Goal: Navigation & Orientation: Find specific page/section

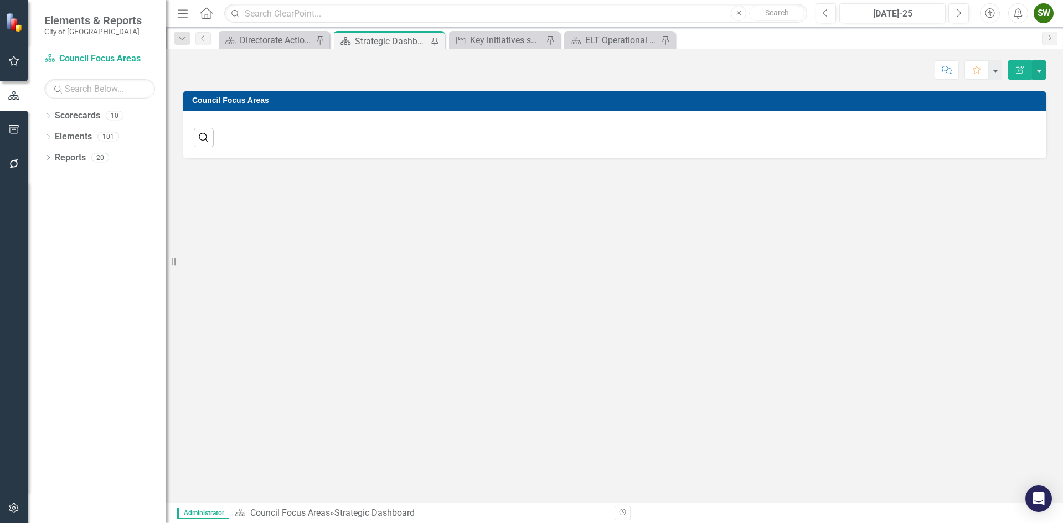
click at [402, 39] on div "Strategic Dashboard" at bounding box center [391, 41] width 73 height 14
click at [496, 40] on div "Key initiatives supporting Council's focus areas" at bounding box center [506, 40] width 73 height 14
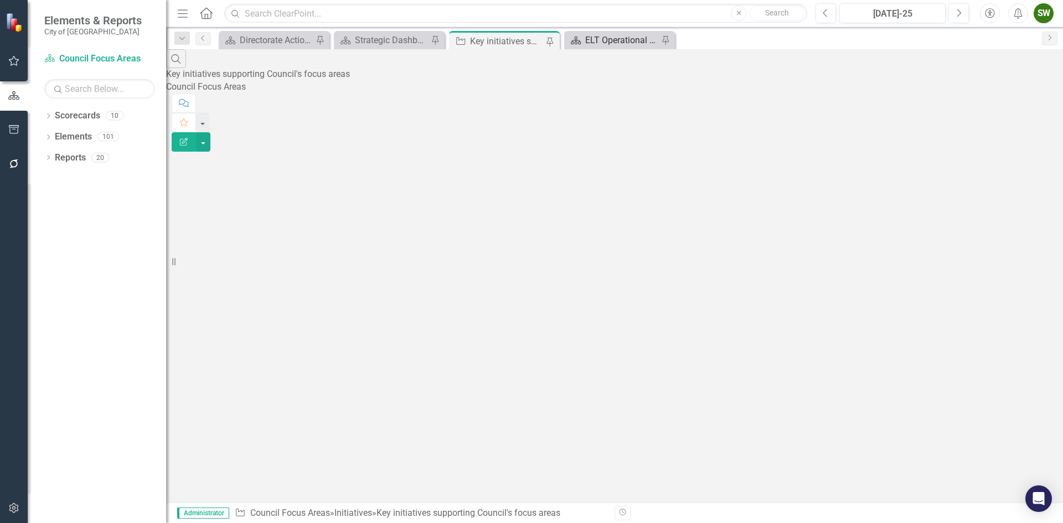
click at [613, 37] on div "ELT Operational Plan" at bounding box center [621, 40] width 73 height 14
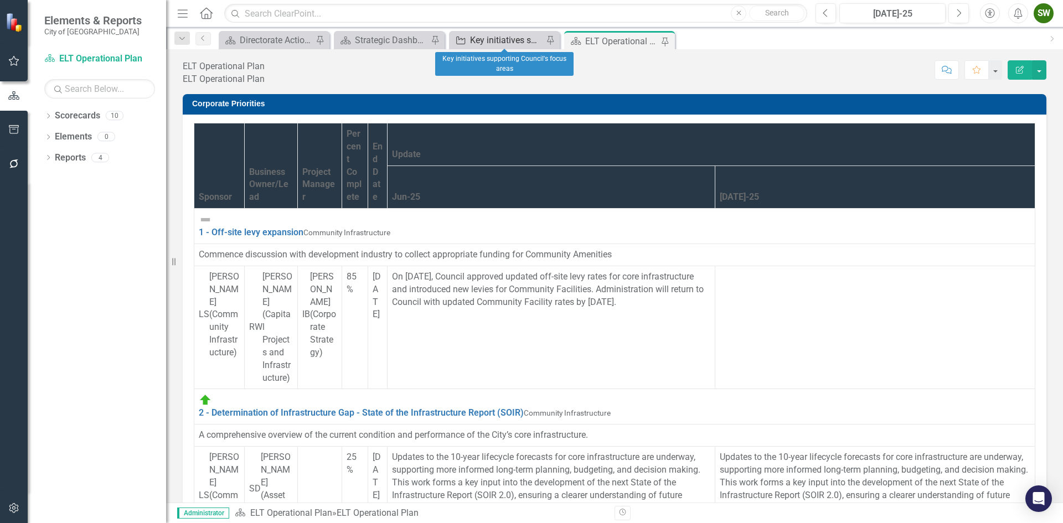
click at [497, 38] on div "Key initiatives supporting Council's focus areas" at bounding box center [506, 40] width 73 height 14
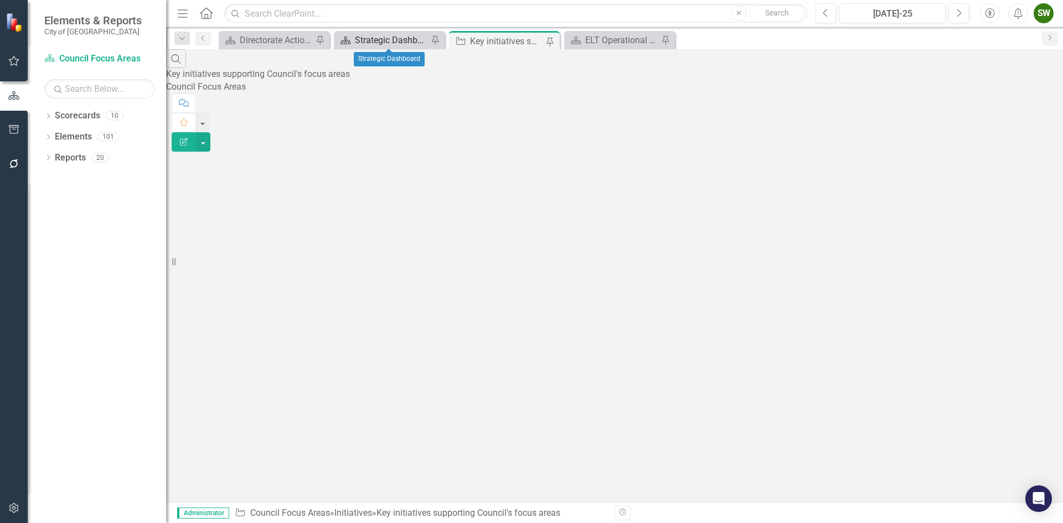
click at [379, 40] on div "Strategic Dashboard" at bounding box center [391, 40] width 73 height 14
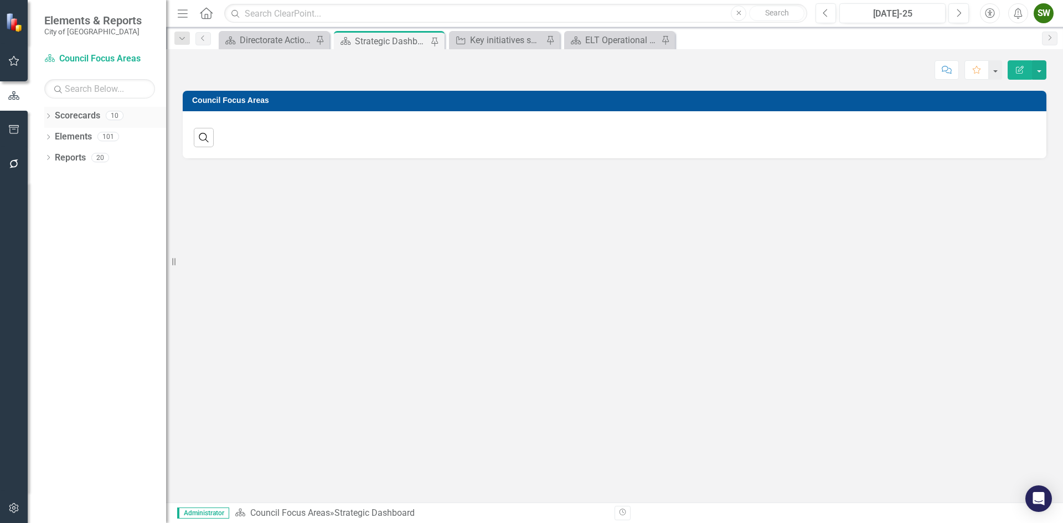
click at [69, 113] on link "Scorecards" at bounding box center [77, 116] width 45 height 13
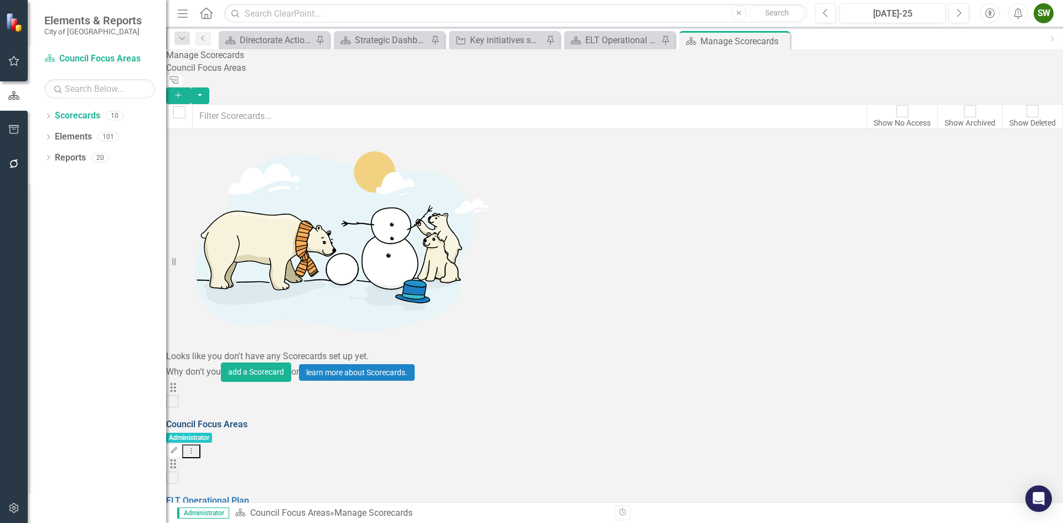
click at [247, 419] on link "Council Focus Areas" at bounding box center [206, 424] width 81 height 11
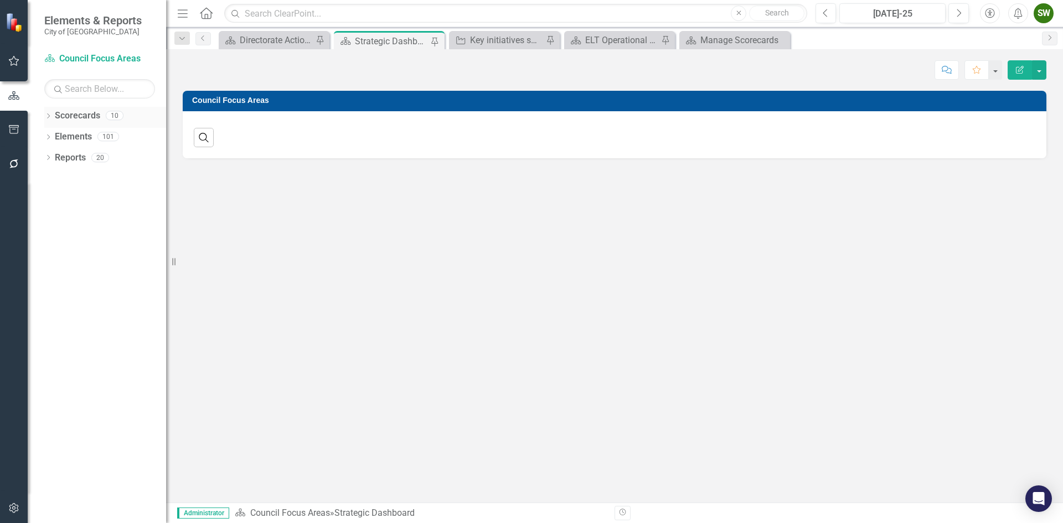
click at [74, 116] on link "Scorecards" at bounding box center [77, 116] width 45 height 13
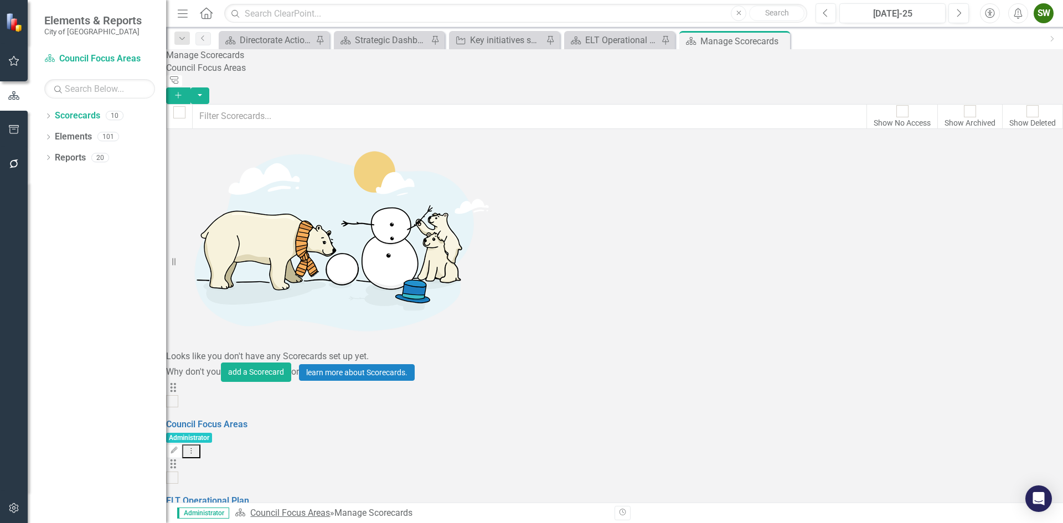
click at [296, 512] on link "Council Focus Areas" at bounding box center [290, 512] width 80 height 11
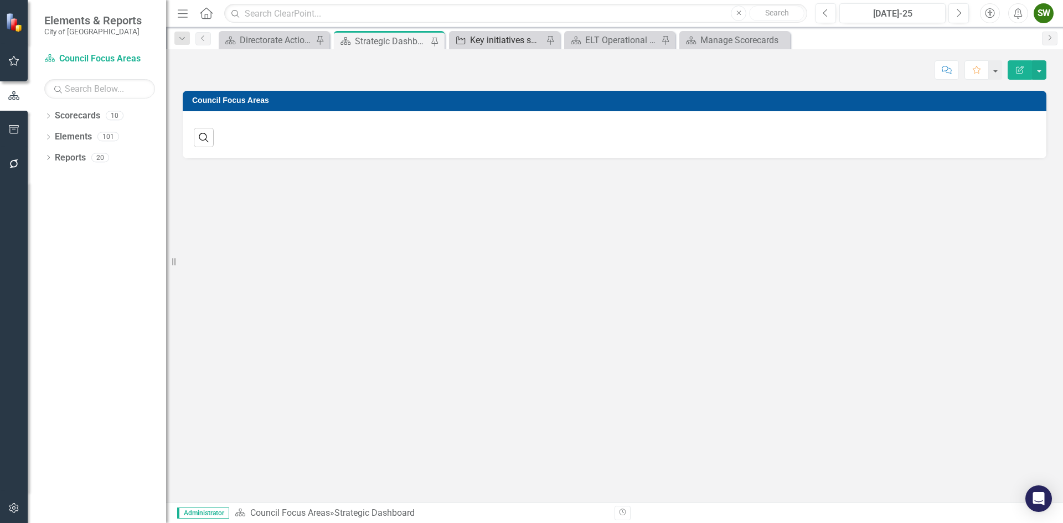
click at [491, 42] on div "Key initiatives supporting Council's focus areas" at bounding box center [506, 40] width 73 height 14
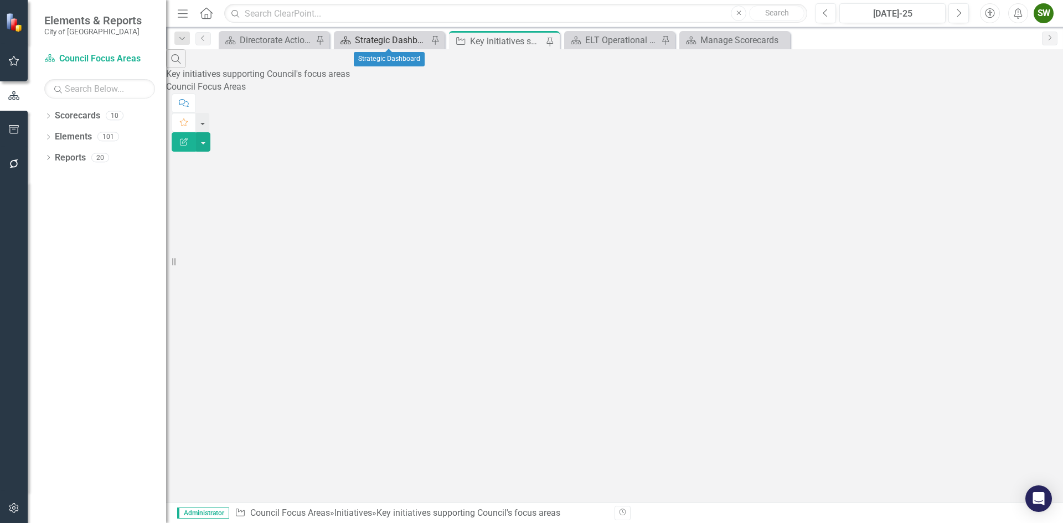
click at [406, 40] on div "Strategic Dashboard" at bounding box center [391, 40] width 73 height 14
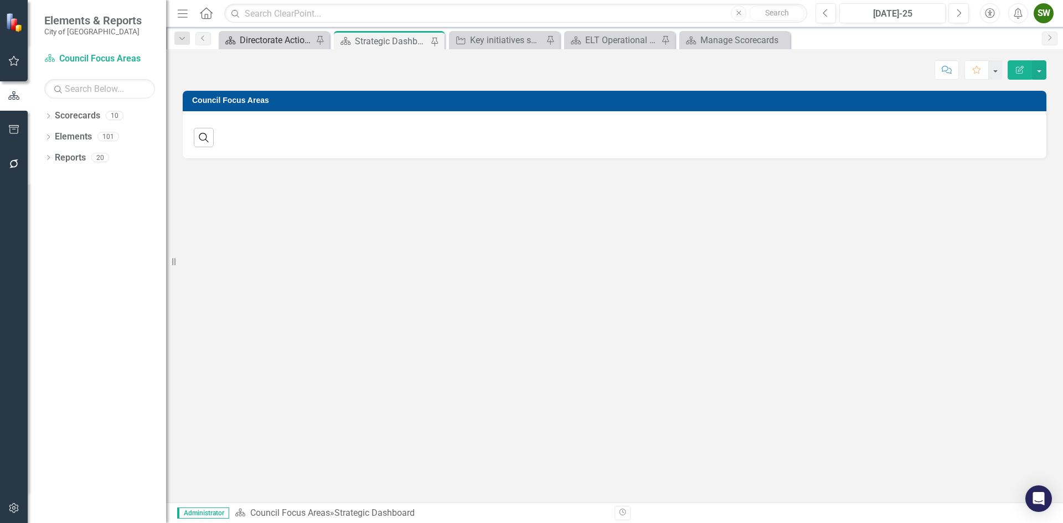
click at [285, 39] on div "Directorate Action Plan" at bounding box center [276, 40] width 73 height 14
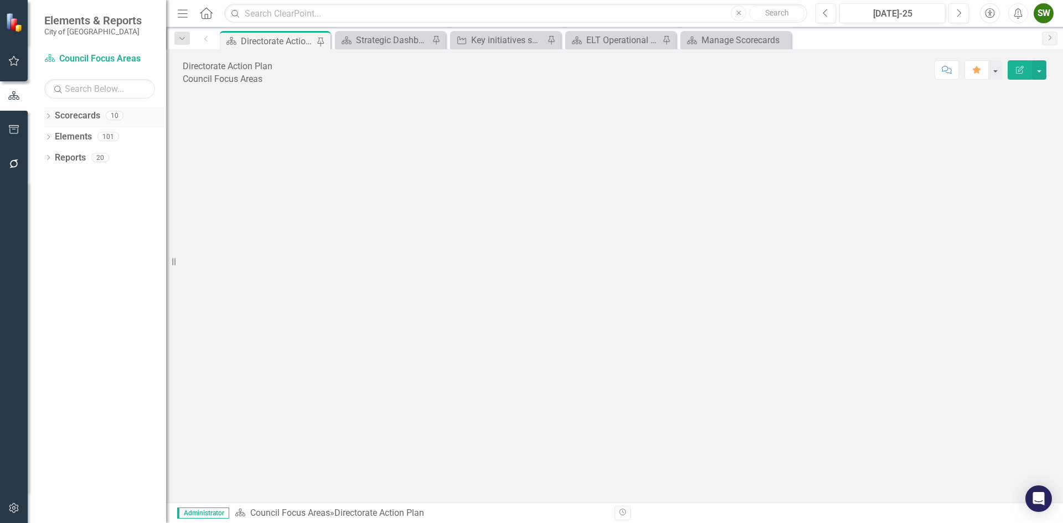
click at [76, 114] on link "Scorecards" at bounding box center [77, 116] width 45 height 13
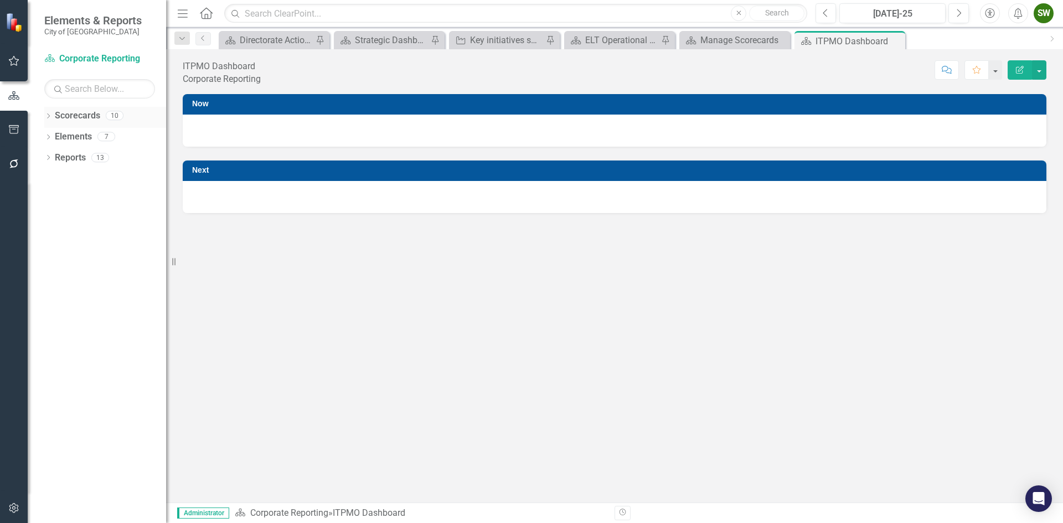
click at [82, 112] on link "Scorecards" at bounding box center [77, 116] width 45 height 13
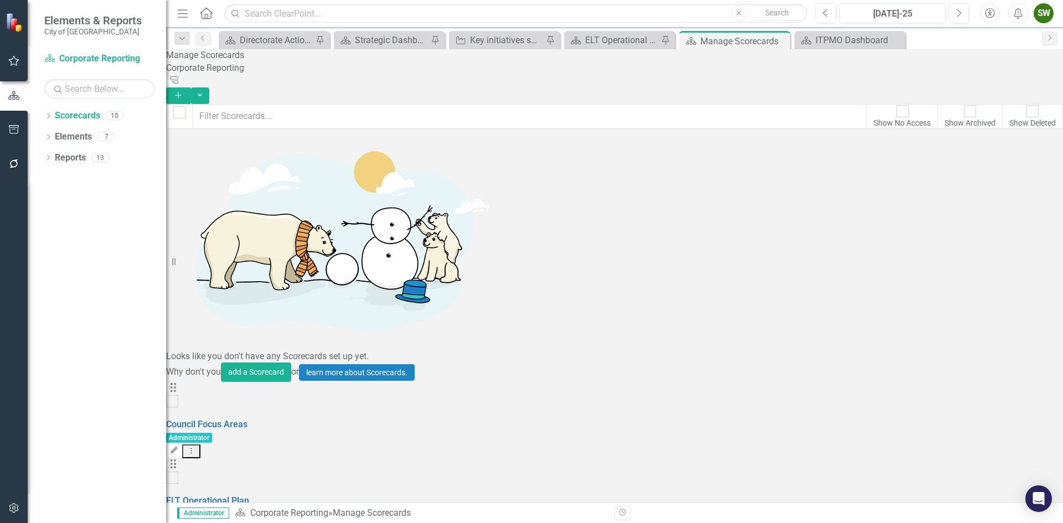
click at [178, 447] on icon "Edit" at bounding box center [174, 450] width 8 height 7
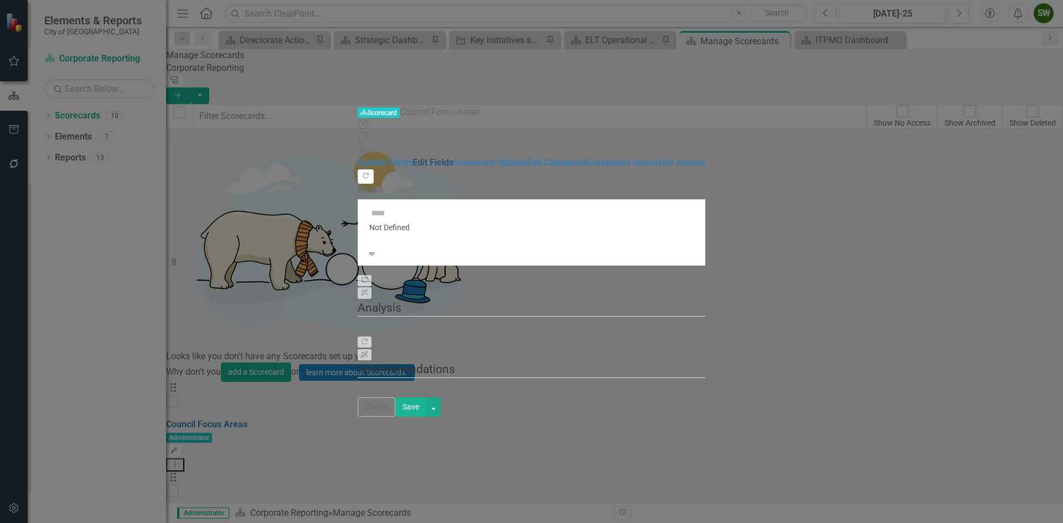
click at [412, 157] on link "Edit Fields" at bounding box center [432, 162] width 41 height 11
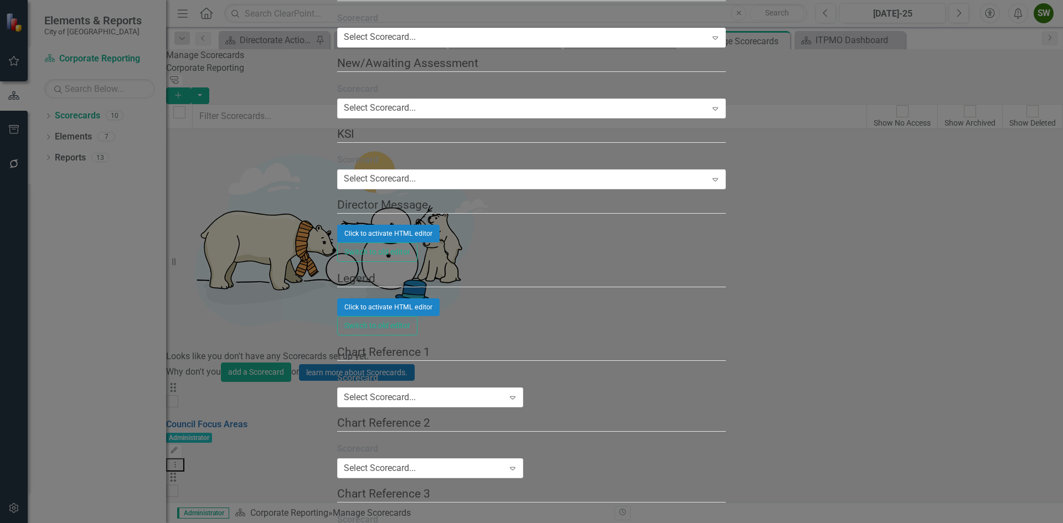
drag, startPoint x: 154, startPoint y: 147, endPoint x: 953, endPoint y: 2, distance: 812.3
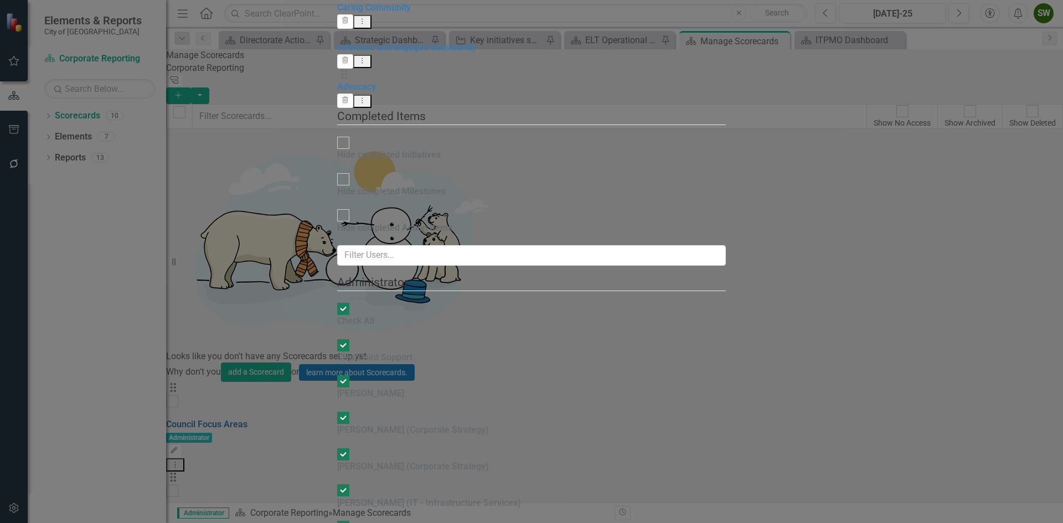
checkbox input "false"
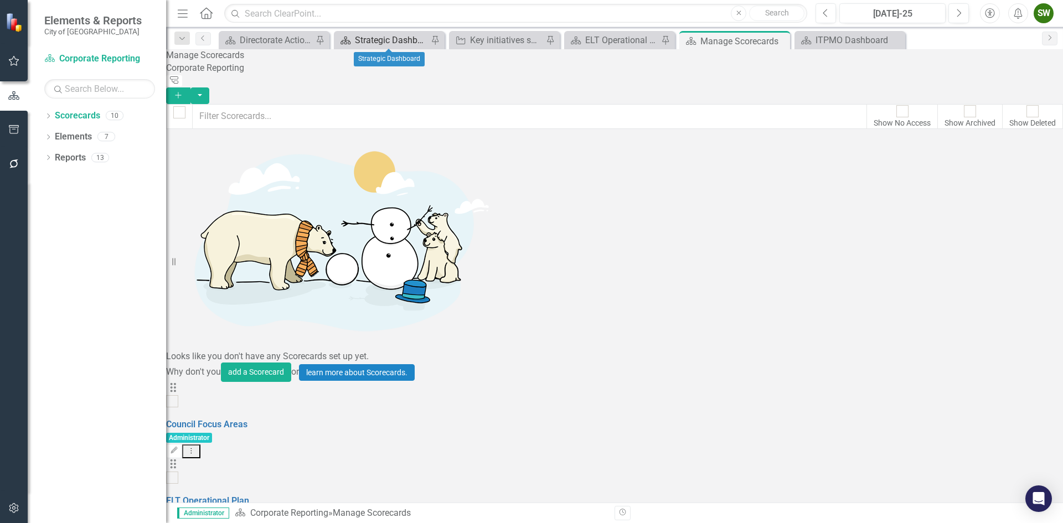
click at [384, 41] on div "Strategic Dashboard" at bounding box center [391, 40] width 73 height 14
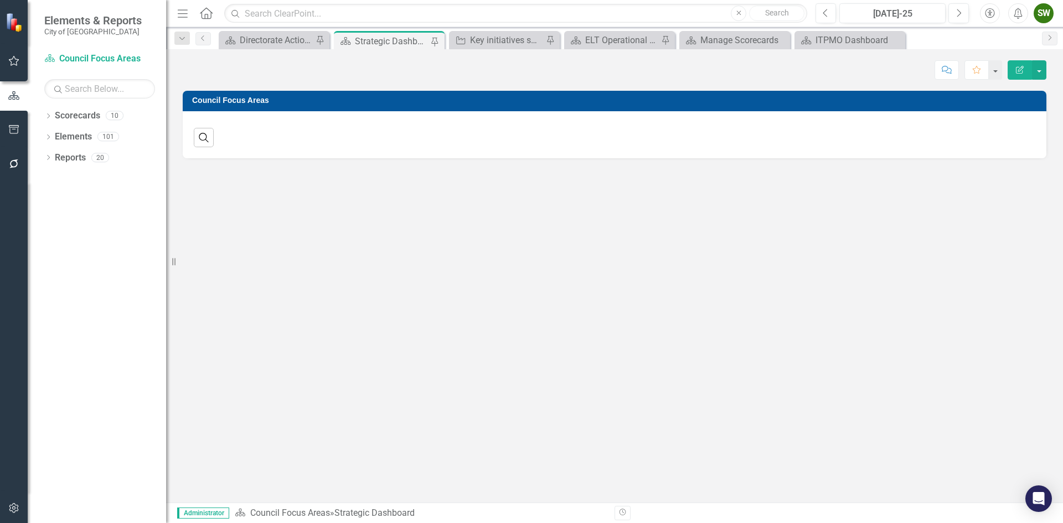
click at [888, 99] on h3 "Council Focus Areas" at bounding box center [616, 100] width 848 height 8
drag, startPoint x: 883, startPoint y: 102, endPoint x: 836, endPoint y: 132, distance: 55.4
click at [836, 132] on div "Search ‹ Previous › Next" at bounding box center [614, 133] width 841 height 27
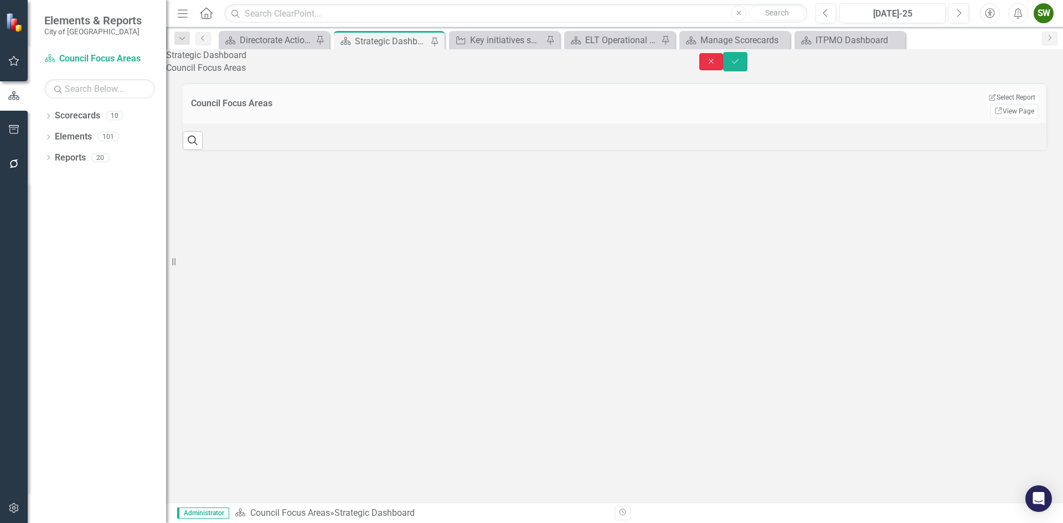
click at [716, 65] on icon "Close" at bounding box center [711, 62] width 10 height 8
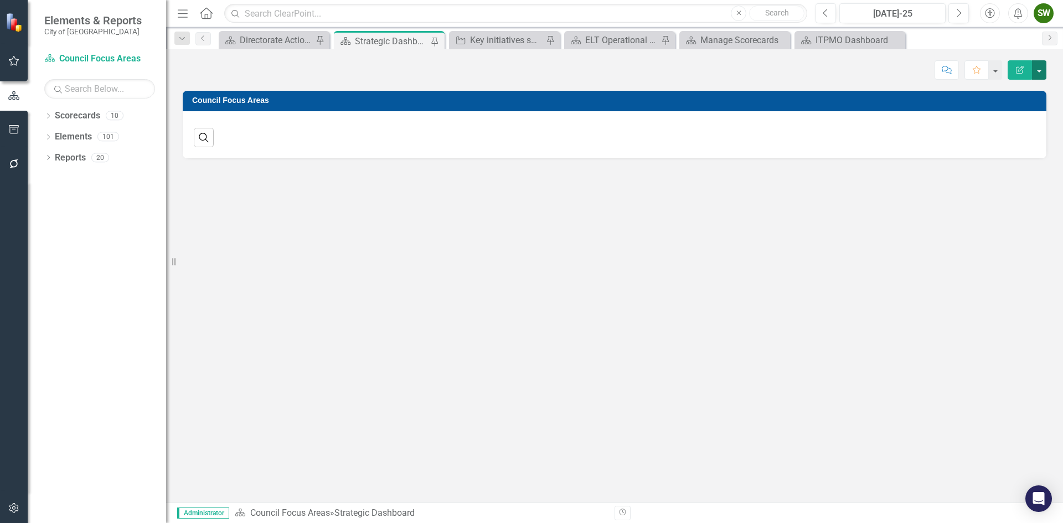
click at [1041, 70] on button "button" at bounding box center [1039, 69] width 14 height 19
click at [786, 136] on div "Search ‹ Previous › Next" at bounding box center [614, 133] width 841 height 27
click at [807, 133] on div "Search ‹ Previous › Next" at bounding box center [614, 133] width 841 height 27
click at [1035, 70] on button "button" at bounding box center [1039, 69] width 14 height 19
click at [1008, 87] on link "Edit Edit Scorecard" at bounding box center [1001, 90] width 90 height 20
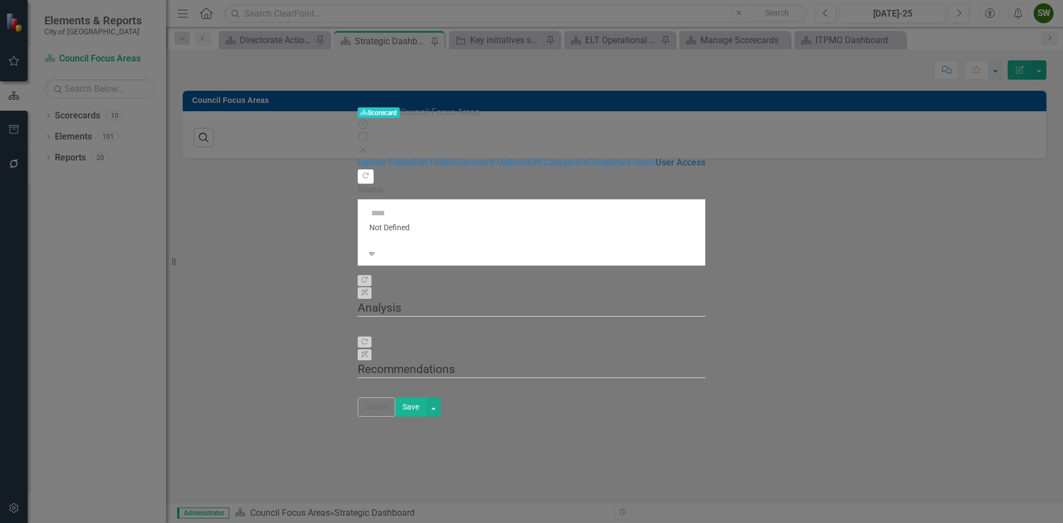
click at [655, 157] on link "User Access" at bounding box center [680, 162] width 50 height 11
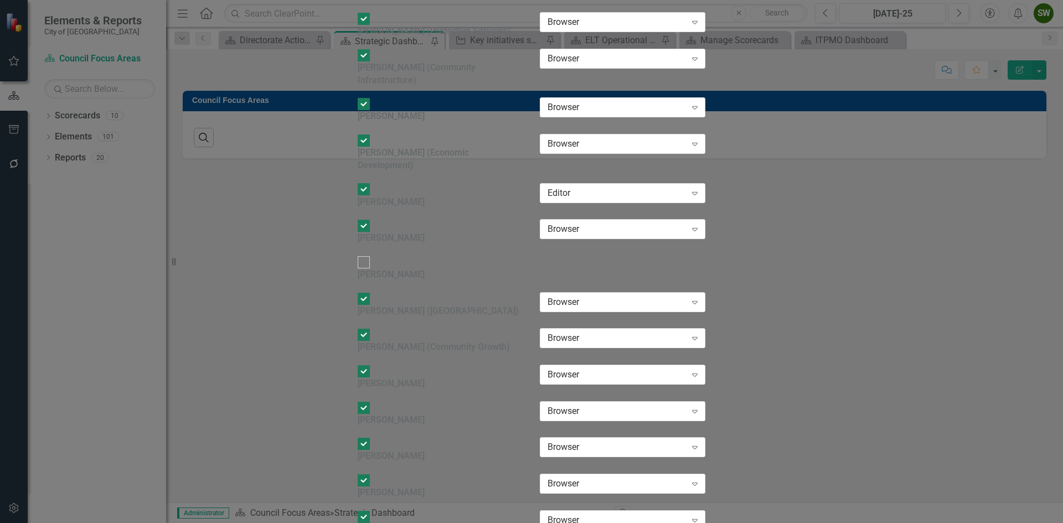
checkbox input "false"
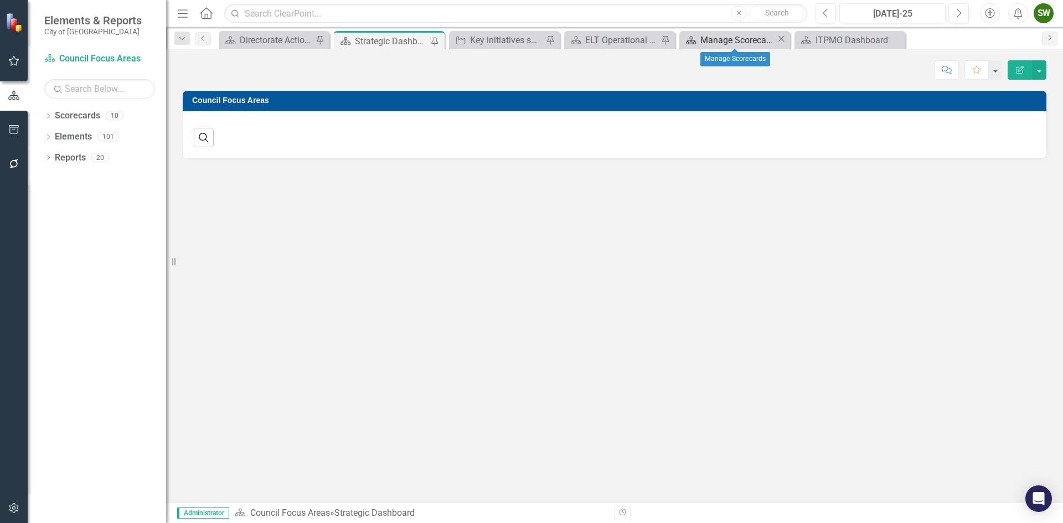
click at [734, 39] on div "Manage Scorecards" at bounding box center [738, 40] width 76 height 14
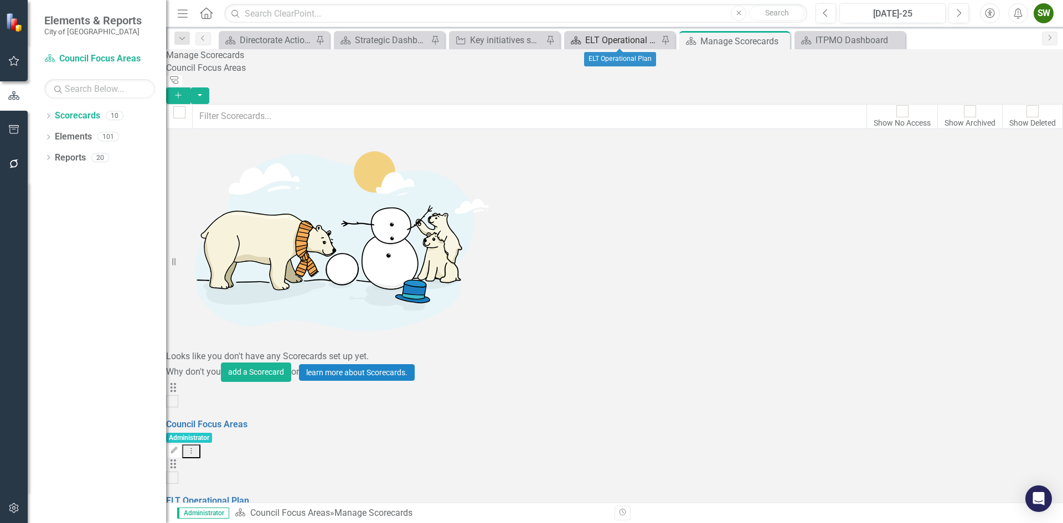
click at [633, 38] on div "ELT Operational Plan" at bounding box center [621, 40] width 73 height 14
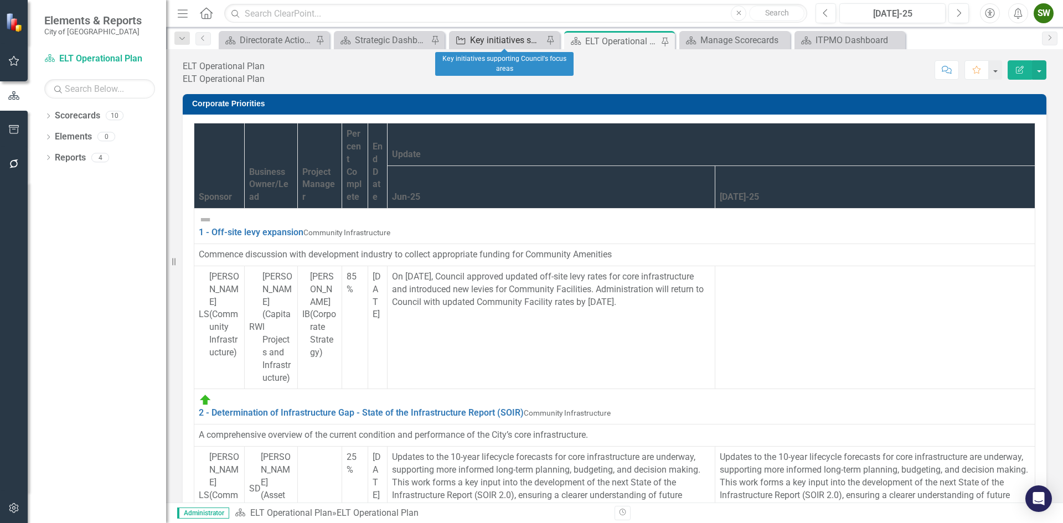
click at [510, 40] on div "Key initiatives supporting Council's focus areas" at bounding box center [506, 40] width 73 height 14
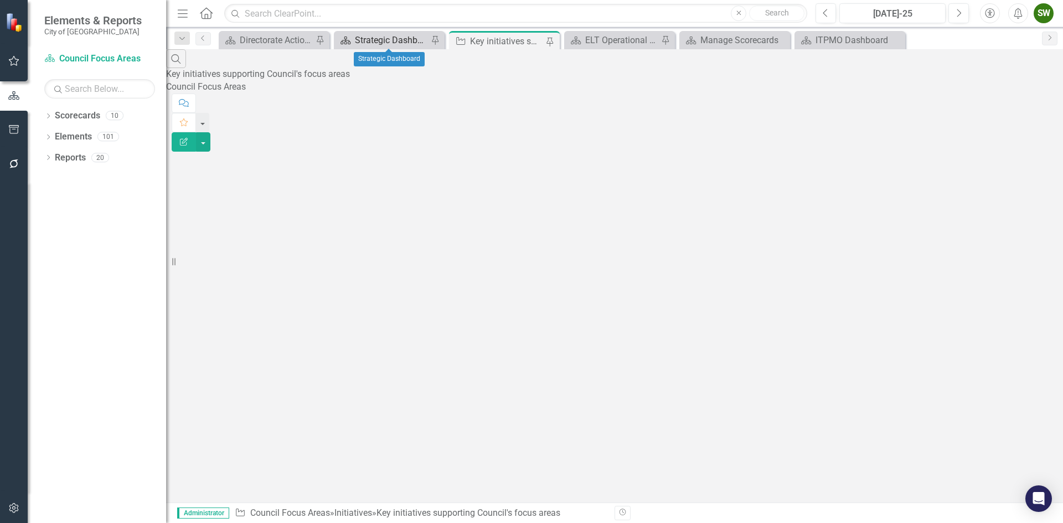
click at [391, 38] on div "Strategic Dashboard" at bounding box center [391, 40] width 73 height 14
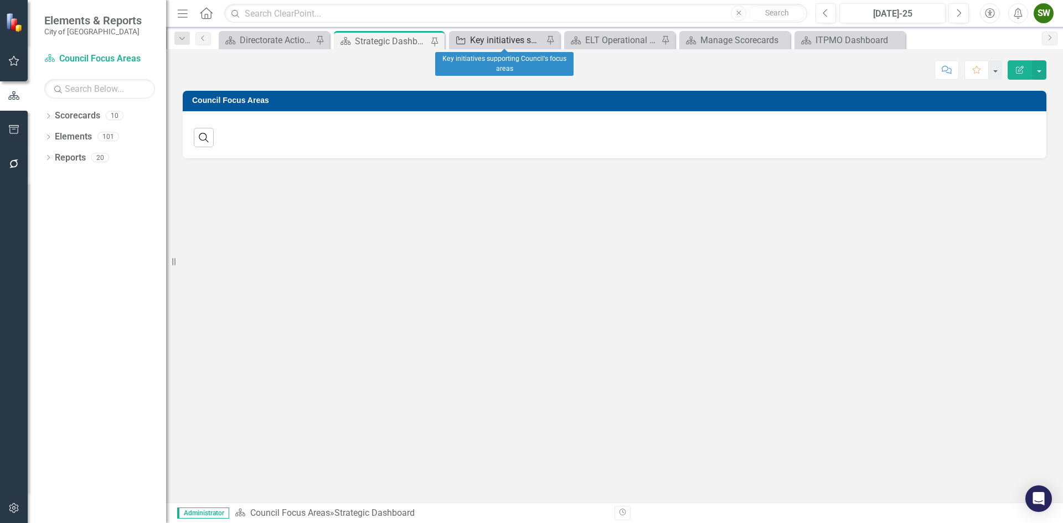
click at [501, 45] on div "Key initiatives supporting Council's focus areas" at bounding box center [506, 40] width 73 height 14
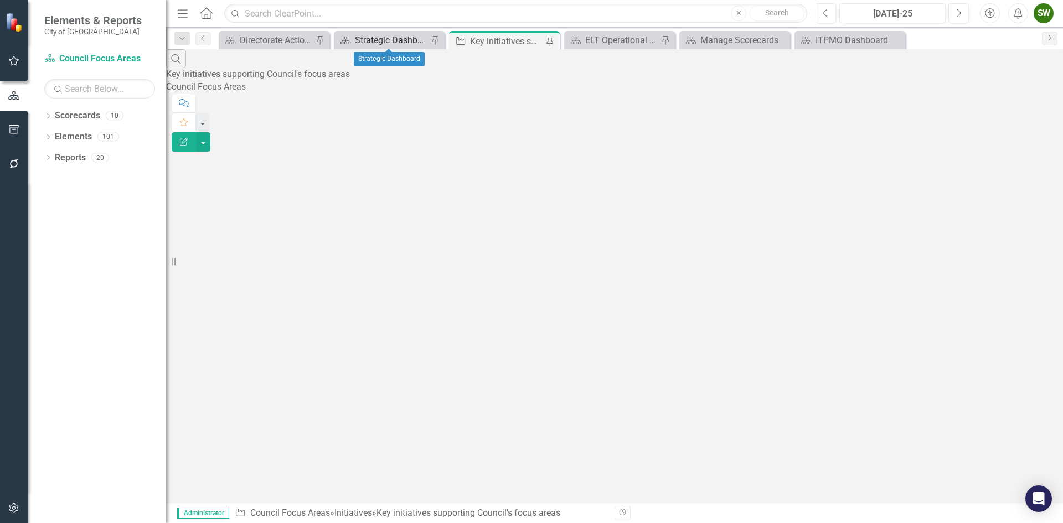
click at [396, 39] on div "Strategic Dashboard" at bounding box center [391, 40] width 73 height 14
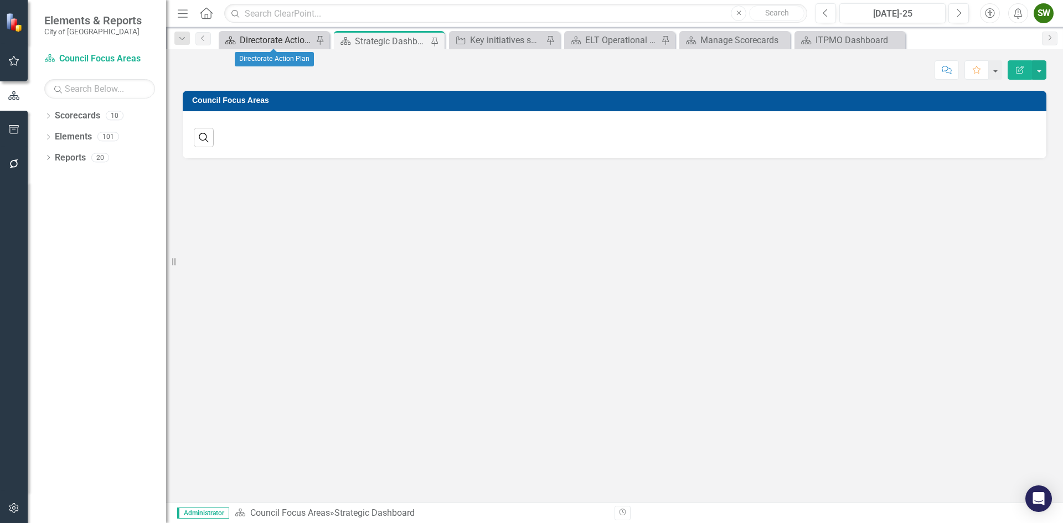
click at [267, 43] on div "Directorate Action Plan" at bounding box center [276, 40] width 73 height 14
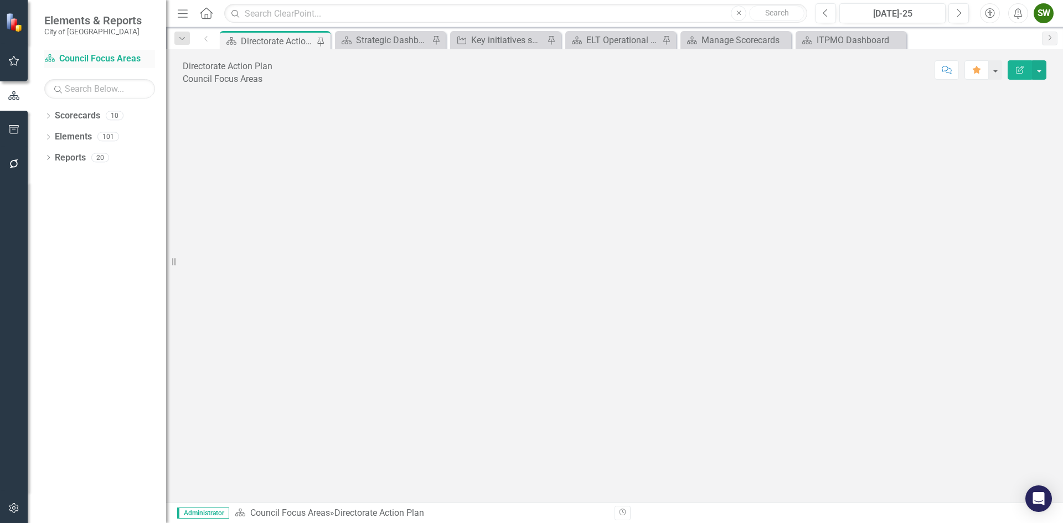
click at [96, 60] on link "Scorecard Council Focus Areas" at bounding box center [99, 59] width 111 height 13
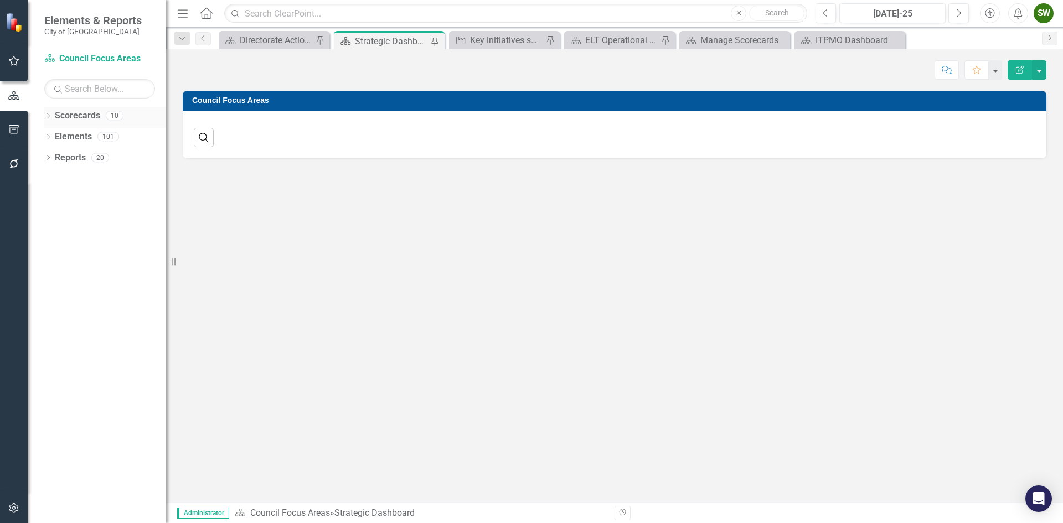
click at [84, 116] on link "Scorecards" at bounding box center [77, 116] width 45 height 13
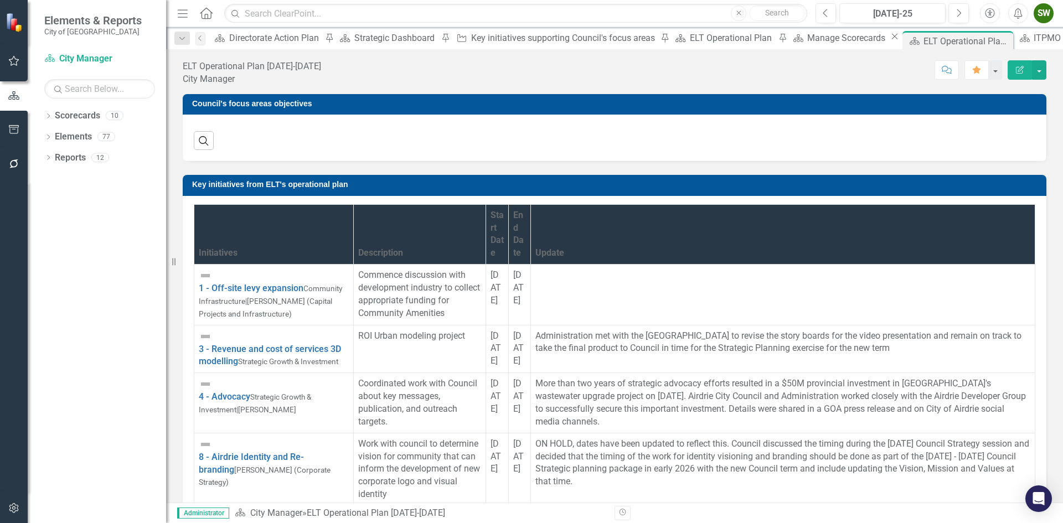
scroll to position [529, 0]
drag, startPoint x: 79, startPoint y: 137, endPoint x: 74, endPoint y: 152, distance: 15.8
click at [79, 137] on link "Elements" at bounding box center [73, 137] width 37 height 13
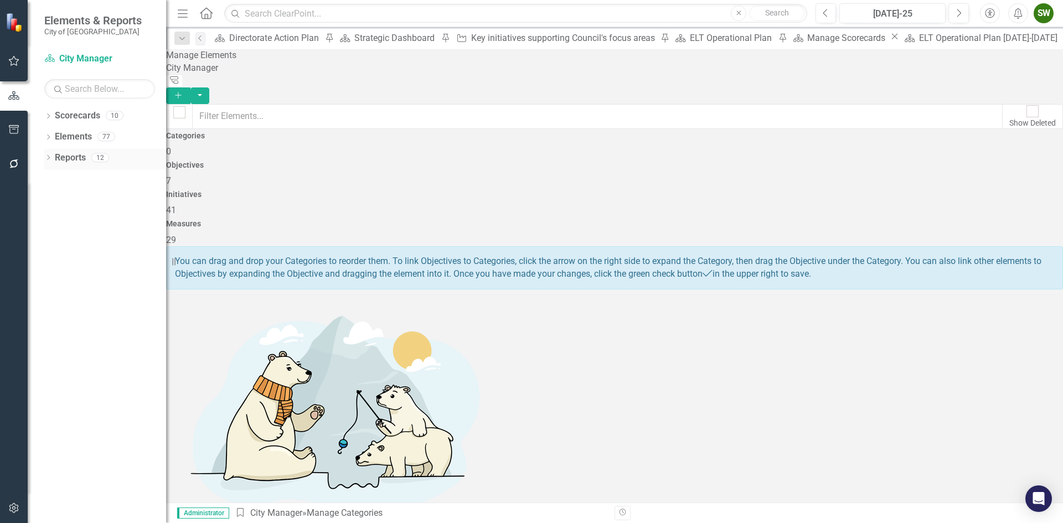
click at [73, 157] on link "Reports" at bounding box center [70, 158] width 31 height 13
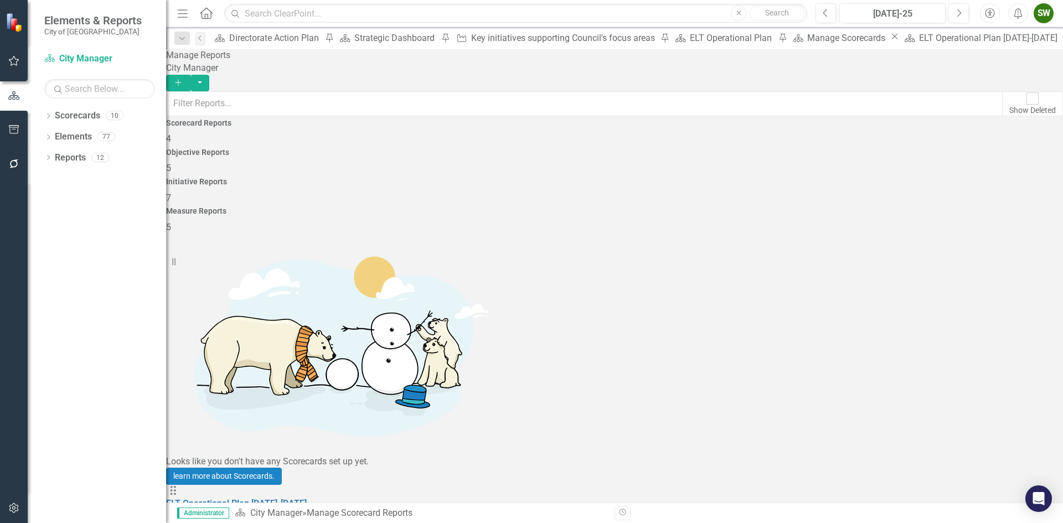
click at [521, 166] on div "Objective Reports 5" at bounding box center [614, 161] width 897 height 27
click at [208, 498] on link "Objectives" at bounding box center [187, 503] width 42 height 11
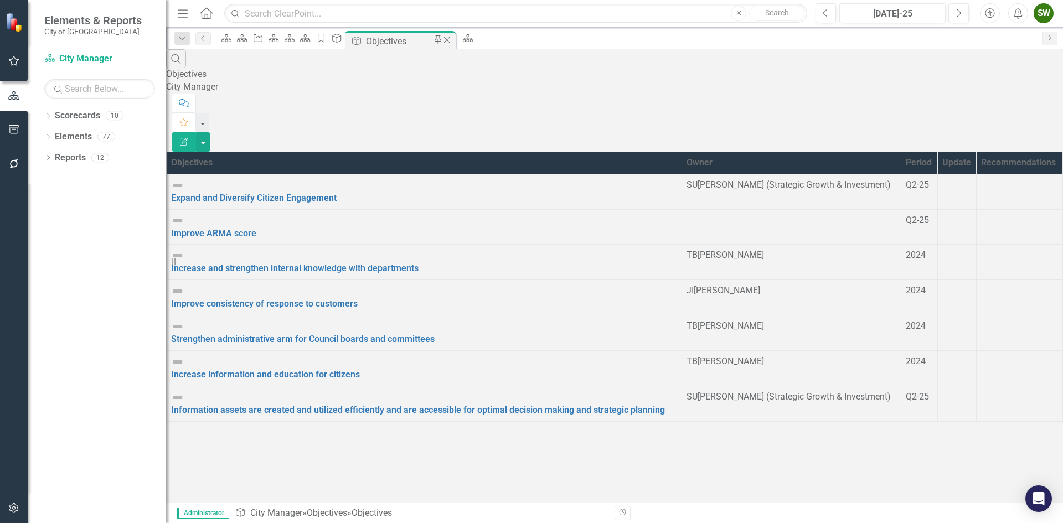
click at [452, 41] on icon "Close" at bounding box center [446, 39] width 11 height 9
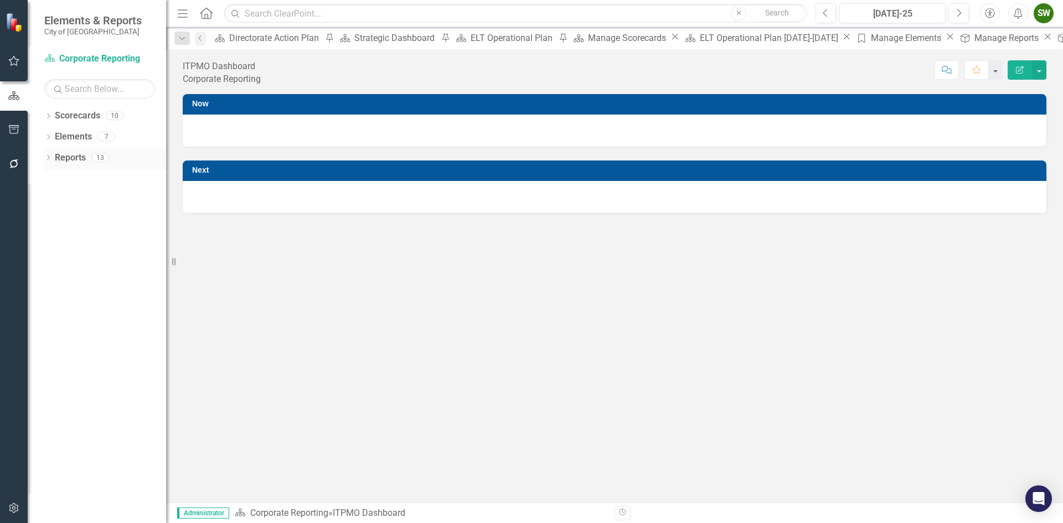
click at [66, 155] on link "Reports" at bounding box center [70, 158] width 31 height 13
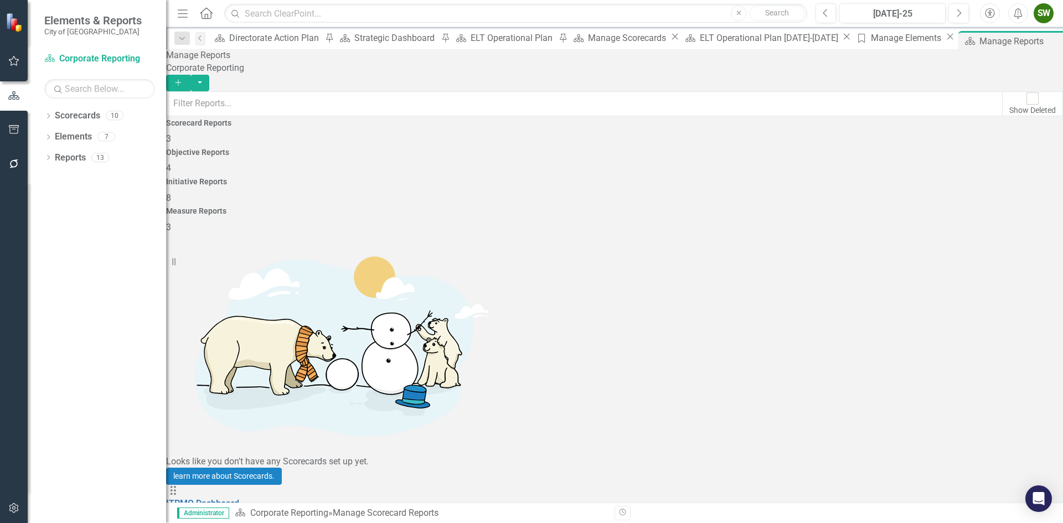
click at [171, 163] on span "4" at bounding box center [168, 168] width 5 height 11
click at [171, 193] on span "8" at bounding box center [168, 198] width 5 height 11
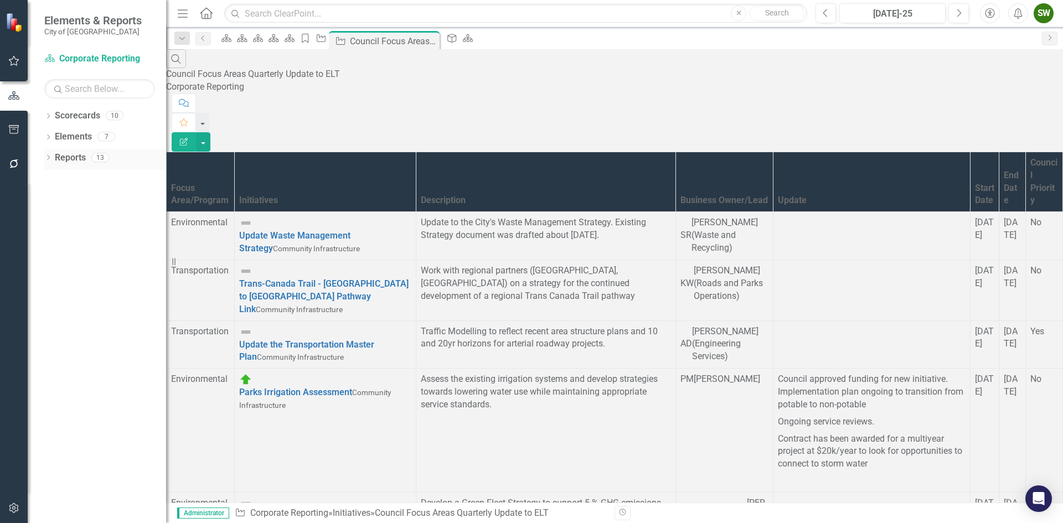
click at [68, 158] on link "Reports" at bounding box center [70, 158] width 31 height 13
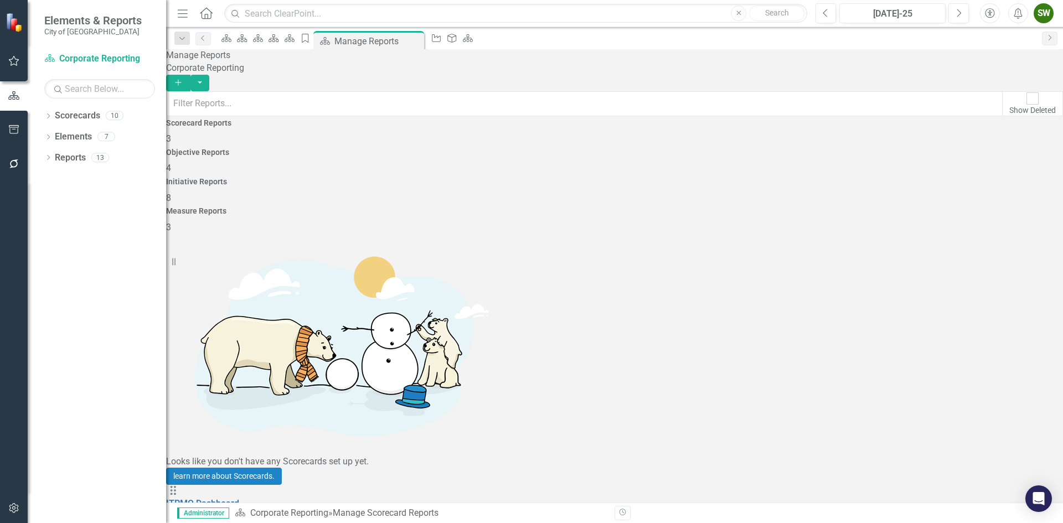
click at [171, 163] on span "4" at bounding box center [168, 168] width 5 height 11
click at [59, 156] on link "Reports" at bounding box center [70, 158] width 31 height 13
click at [509, 161] on div "Objective Reports 4" at bounding box center [614, 161] width 897 height 27
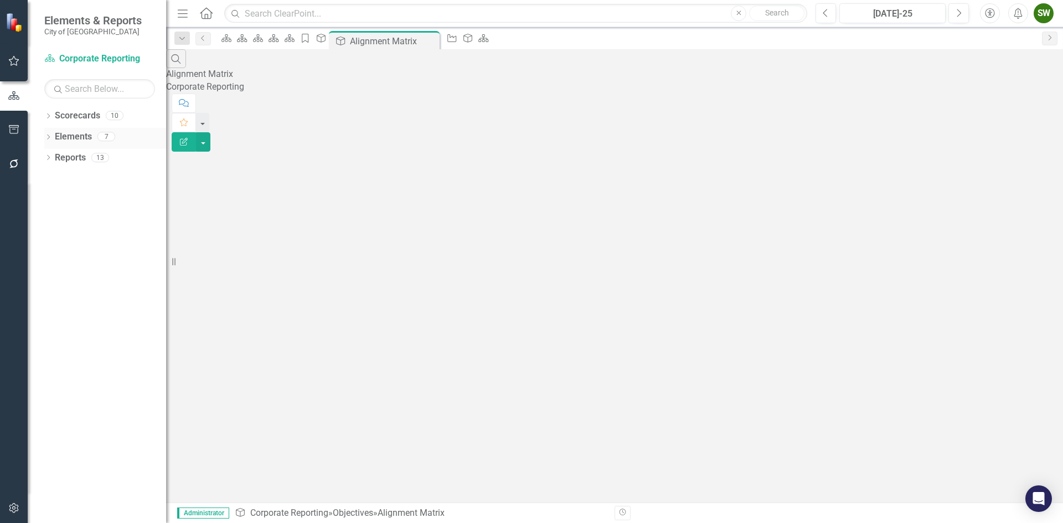
click at [76, 136] on link "Elements" at bounding box center [73, 137] width 37 height 13
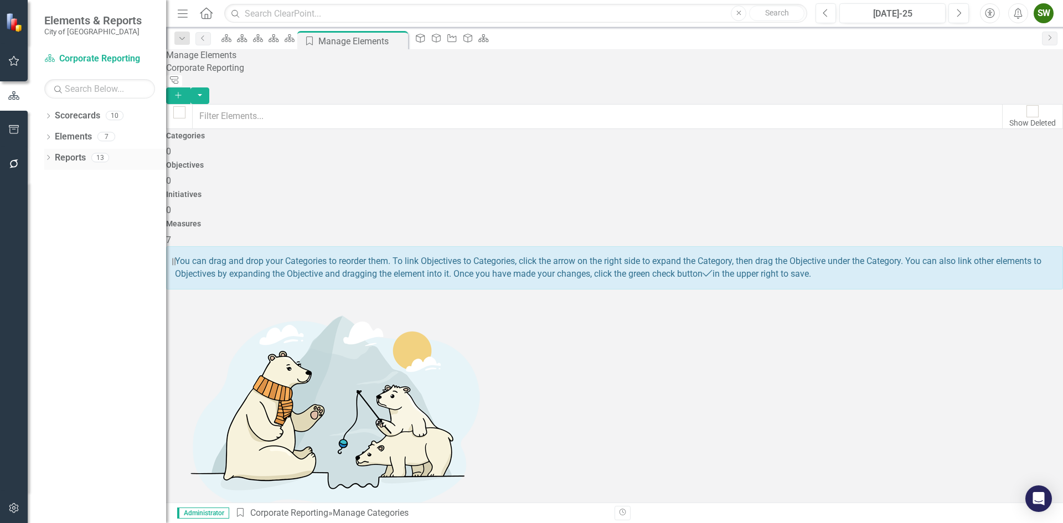
click at [67, 158] on link "Reports" at bounding box center [70, 158] width 31 height 13
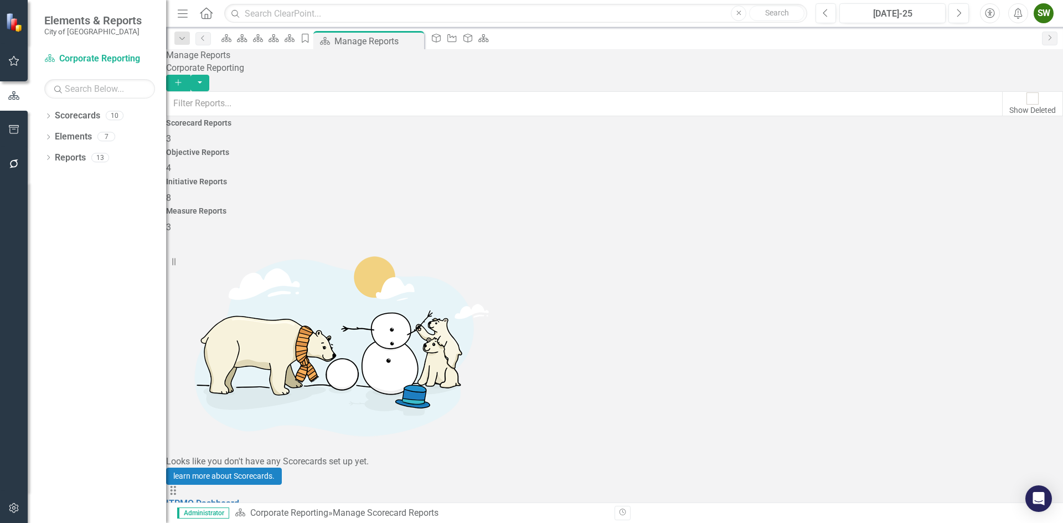
click at [506, 152] on h4 "Objective Reports" at bounding box center [614, 152] width 897 height 8
click at [72, 156] on link "Reports" at bounding box center [70, 158] width 31 height 13
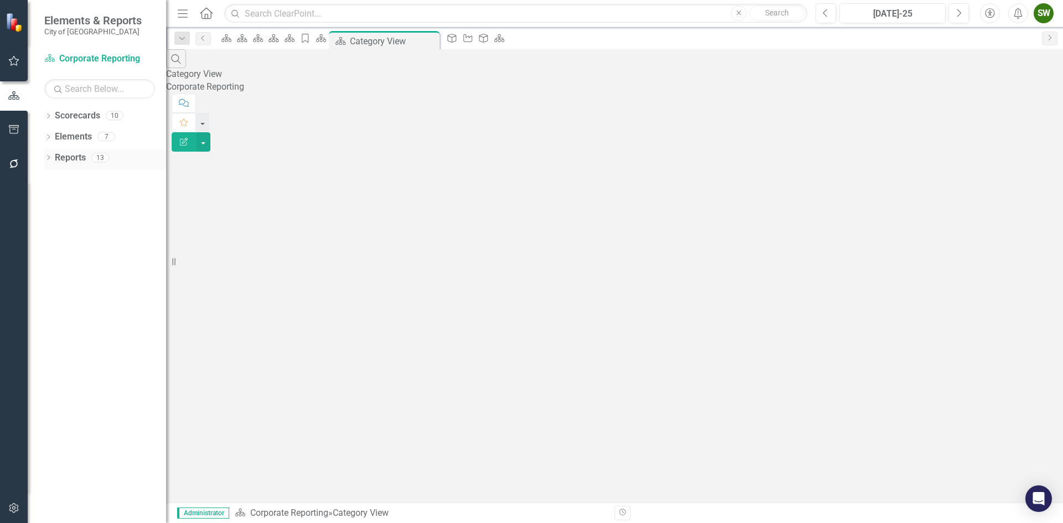
click at [72, 157] on link "Reports" at bounding box center [70, 158] width 31 height 13
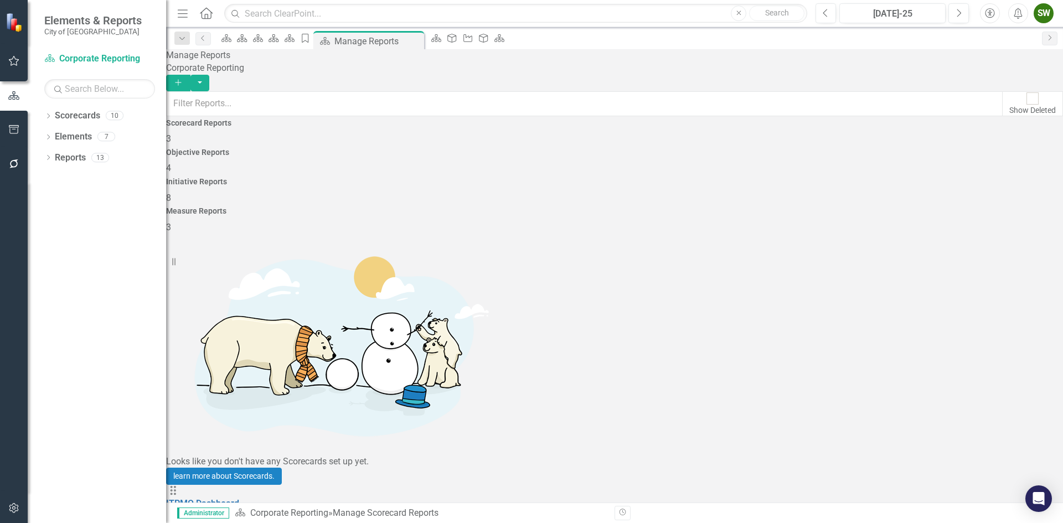
click at [732, 178] on div "Initiative Reports 8" at bounding box center [614, 191] width 897 height 27
click at [951, 207] on h4 "Measure Reports" at bounding box center [614, 211] width 897 height 8
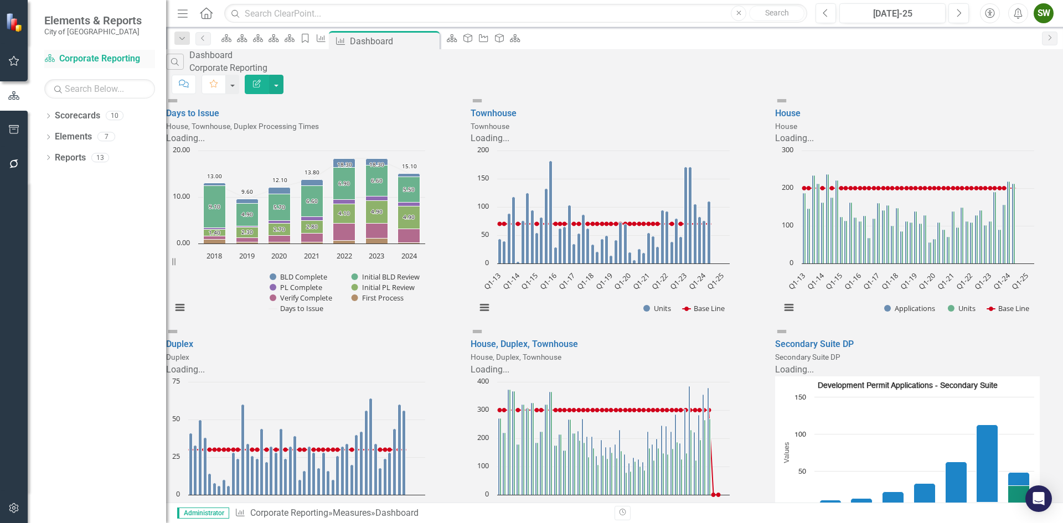
click at [72, 58] on link "Scorecard Corporate Reporting" at bounding box center [99, 59] width 111 height 13
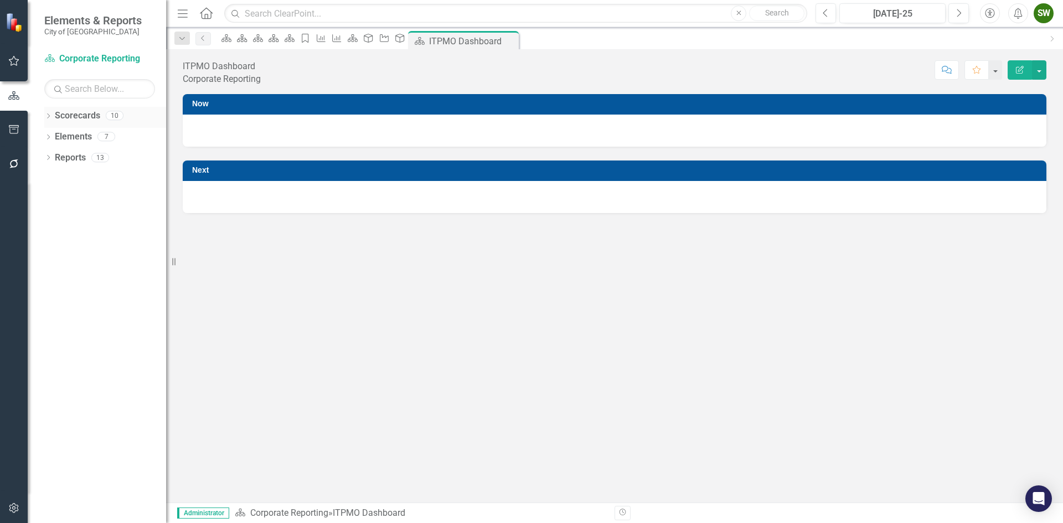
click at [81, 113] on link "Scorecards" at bounding box center [77, 116] width 45 height 13
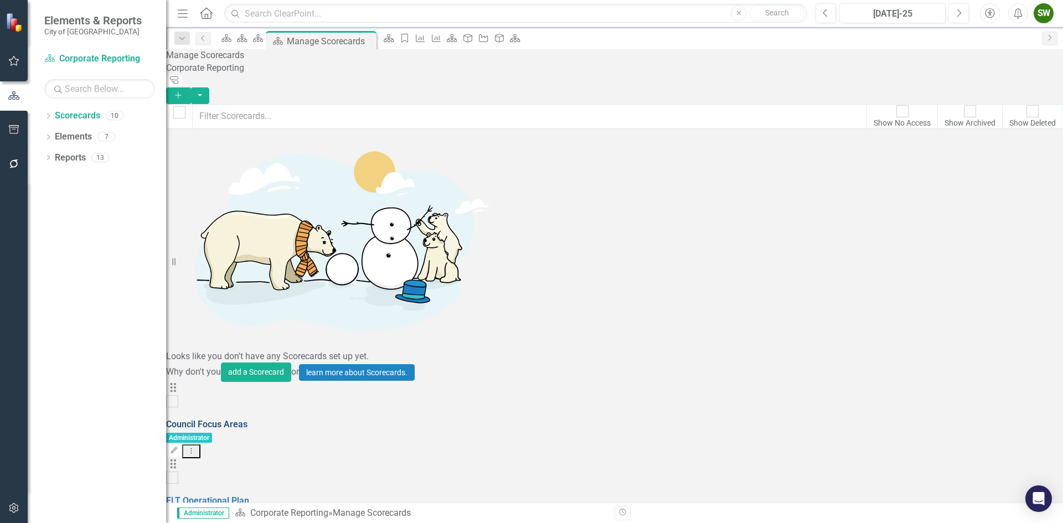
click at [247, 419] on link "Council Focus Areas" at bounding box center [206, 424] width 81 height 11
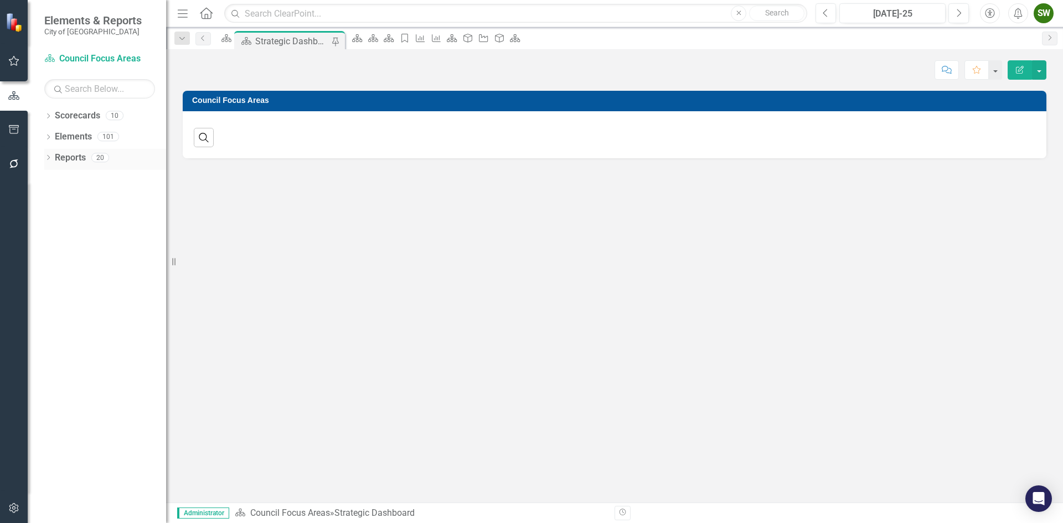
click at [64, 159] on link "Reports" at bounding box center [70, 158] width 31 height 13
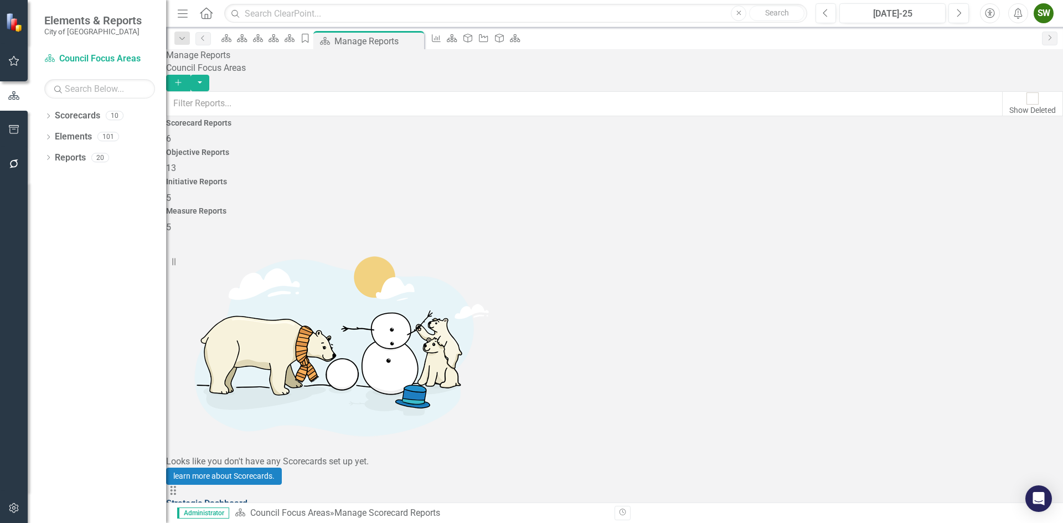
click at [247, 498] on link "Strategic Dashboard" at bounding box center [206, 503] width 81 height 11
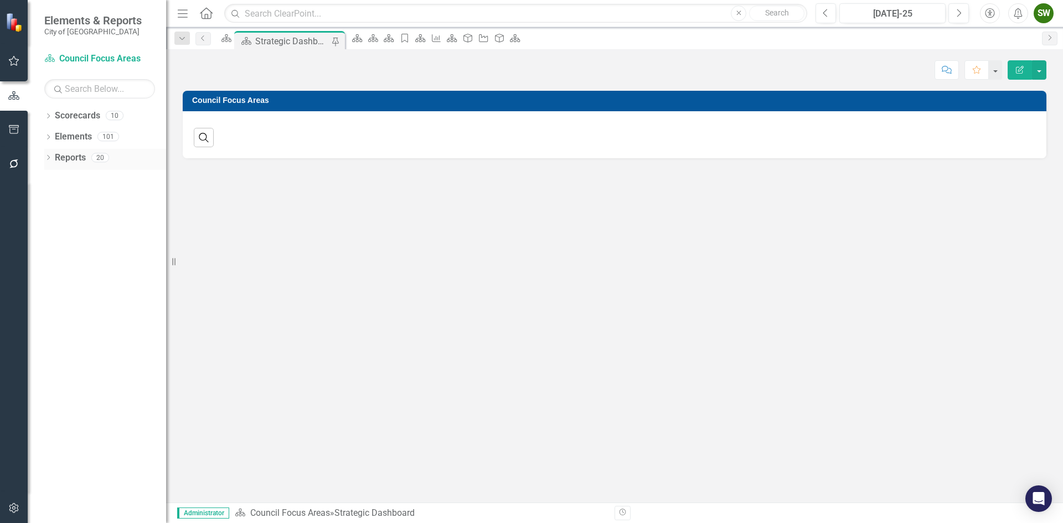
click at [66, 157] on link "Reports" at bounding box center [70, 158] width 31 height 13
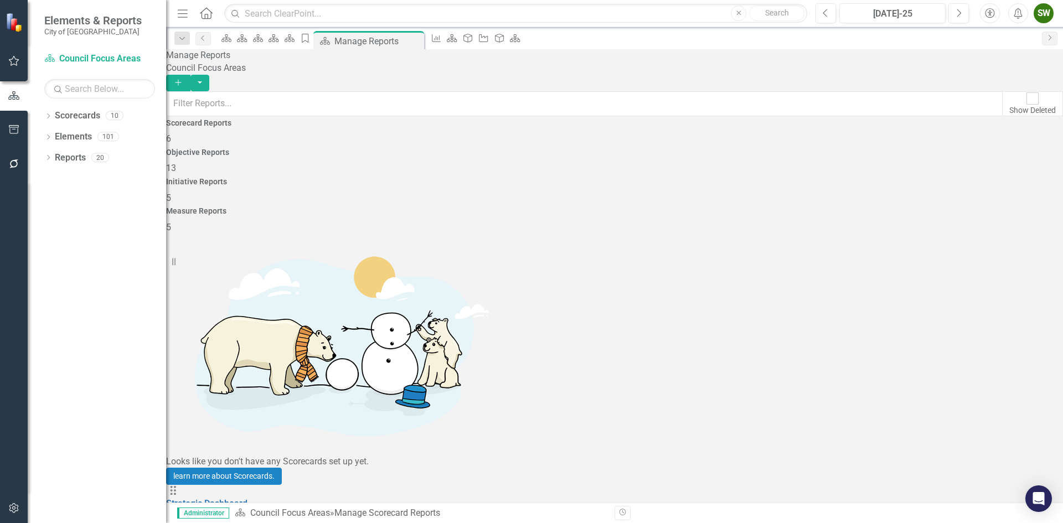
click at [176, 163] on span "13" at bounding box center [171, 168] width 10 height 11
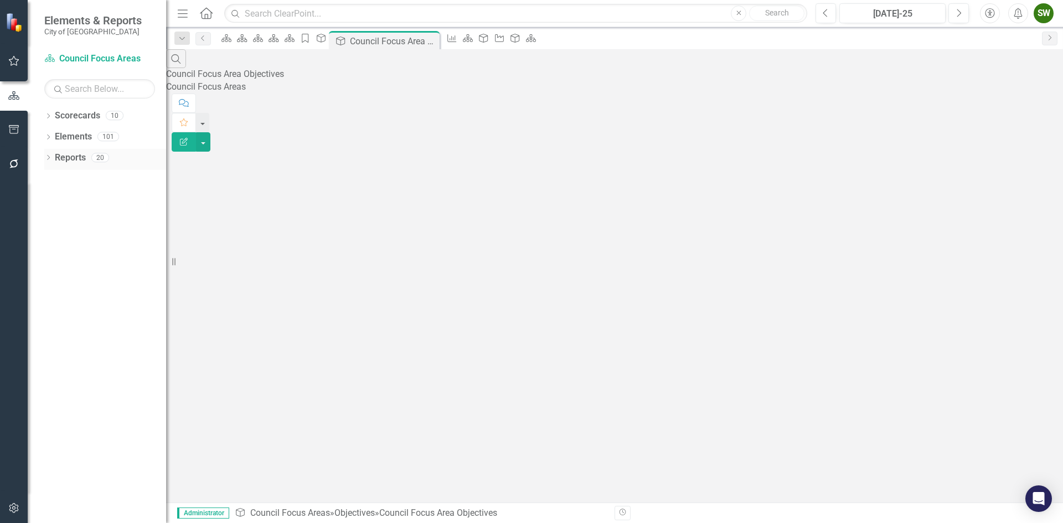
click at [73, 156] on link "Reports" at bounding box center [70, 158] width 31 height 13
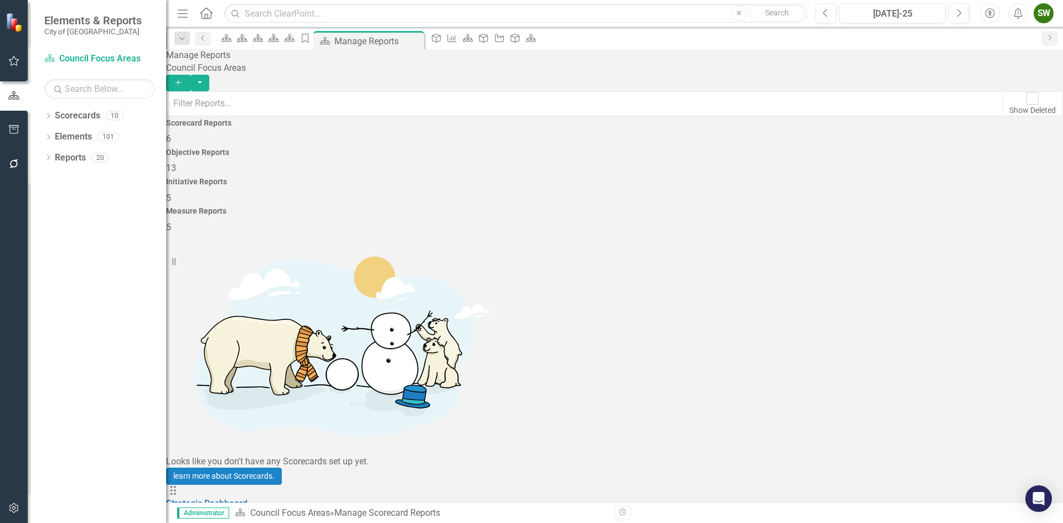
click at [490, 162] on div "Objective Reports 13" at bounding box center [614, 161] width 897 height 27
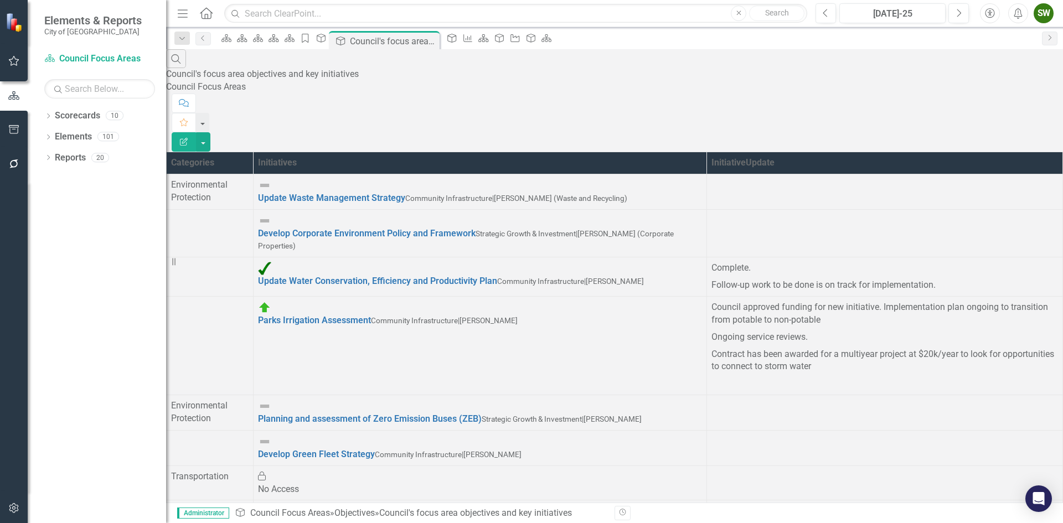
scroll to position [91, 0]
click at [69, 154] on link "Reports" at bounding box center [70, 158] width 31 height 13
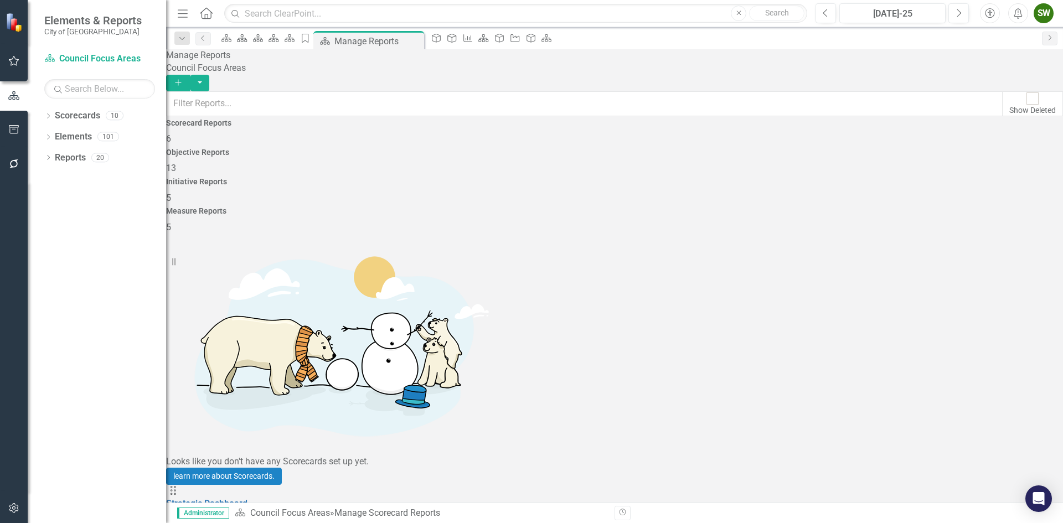
click at [176, 163] on span "13" at bounding box center [171, 168] width 10 height 11
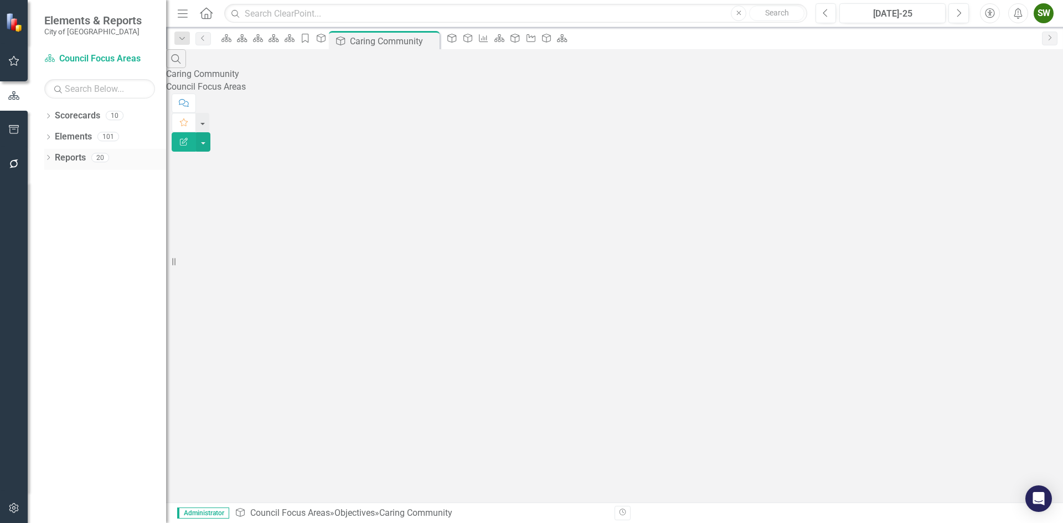
click at [66, 154] on link "Reports" at bounding box center [70, 158] width 31 height 13
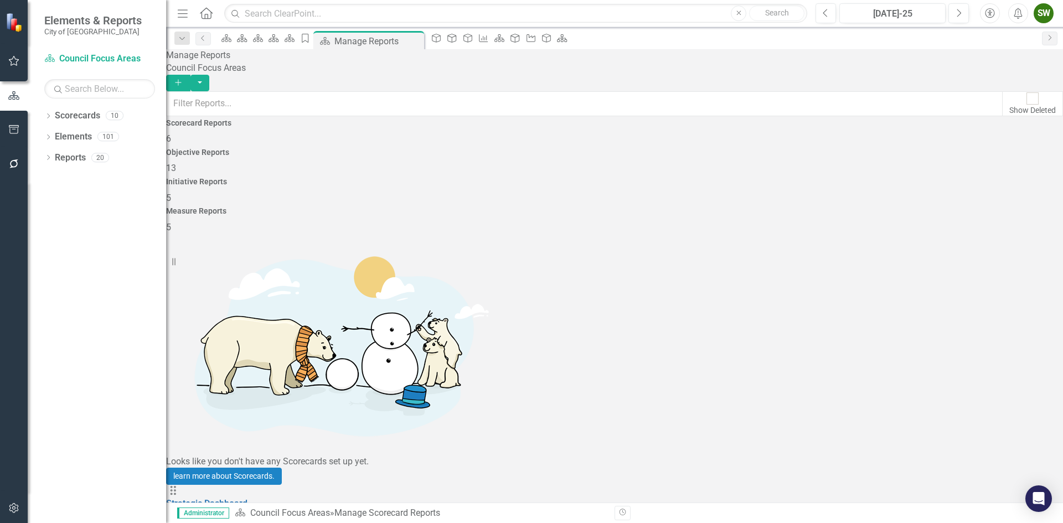
click at [176, 163] on span "13" at bounding box center [171, 168] width 10 height 11
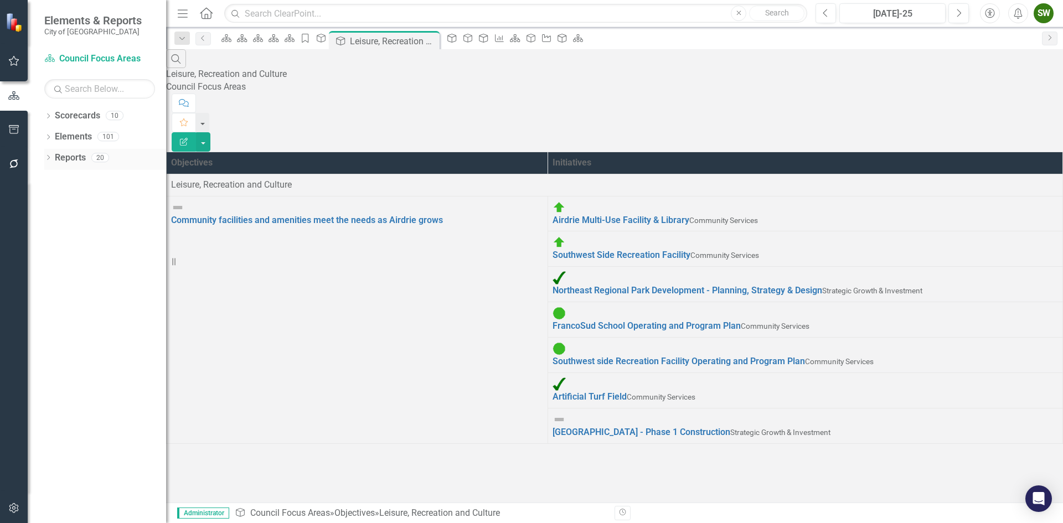
click at [72, 158] on link "Reports" at bounding box center [70, 158] width 31 height 13
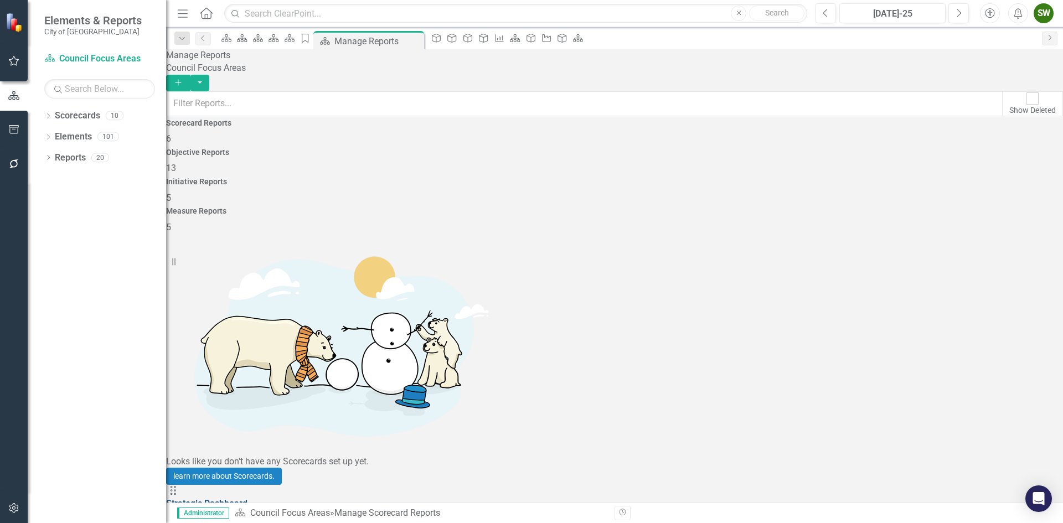
click at [247, 498] on link "Strategic Dashboard" at bounding box center [206, 503] width 81 height 11
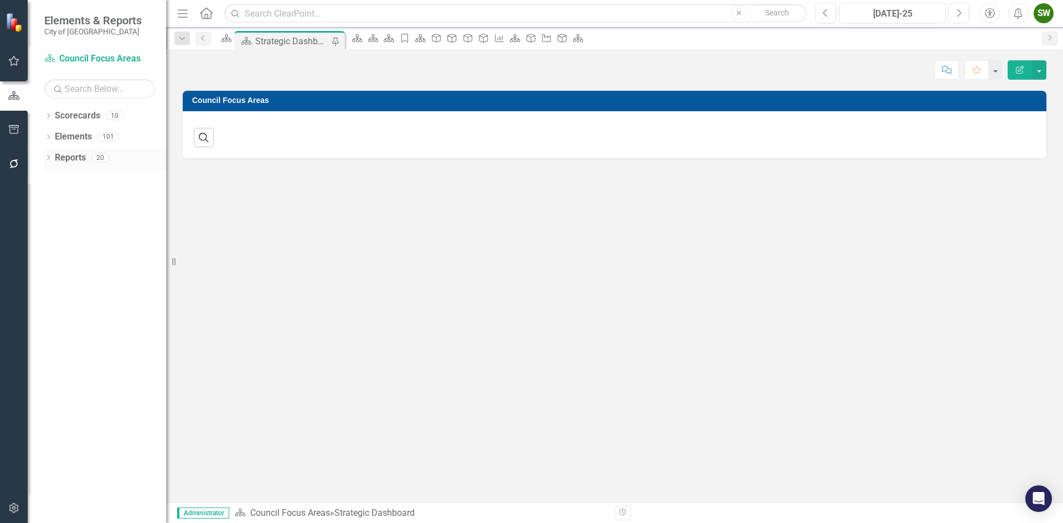
click at [74, 156] on link "Reports" at bounding box center [70, 158] width 31 height 13
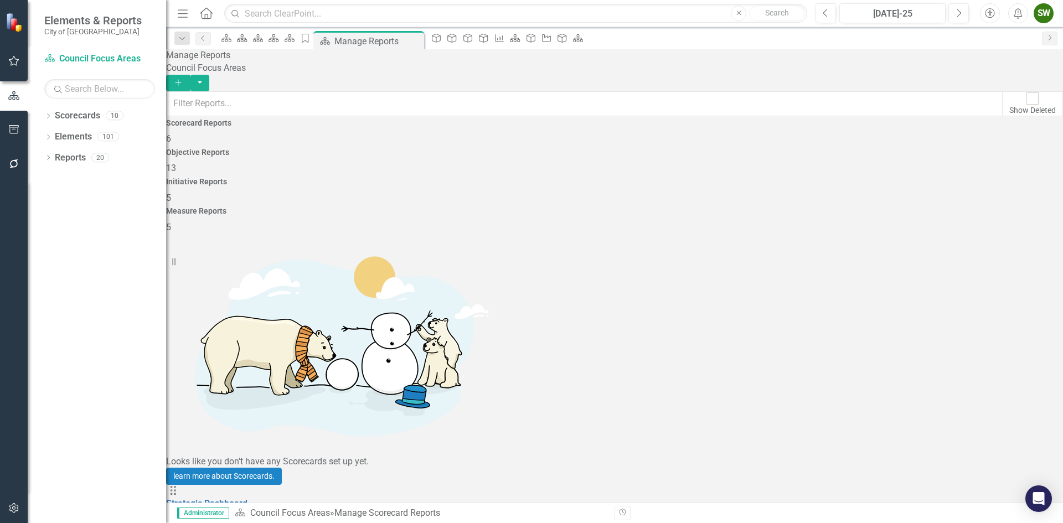
click at [517, 161] on div "Objective Reports 13" at bounding box center [614, 161] width 897 height 27
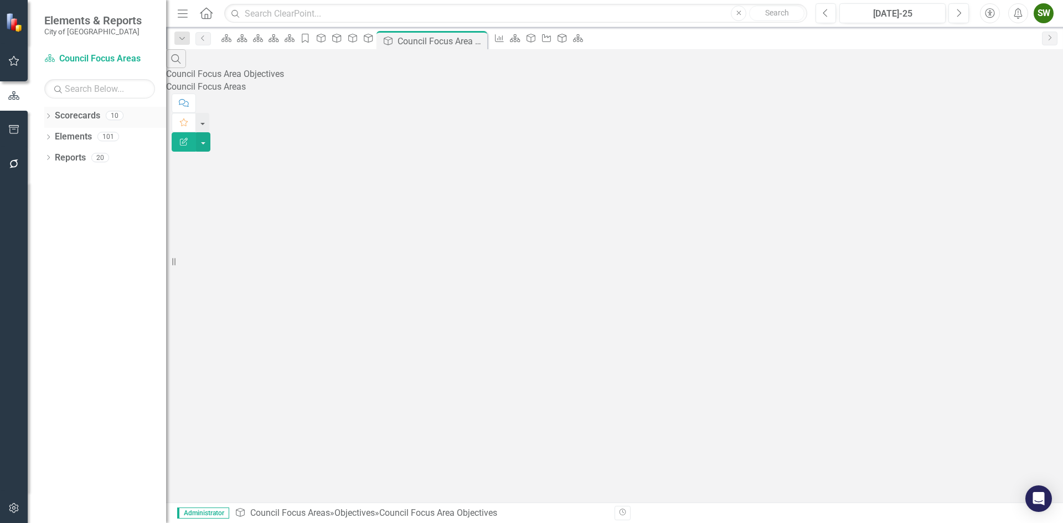
click at [85, 115] on link "Scorecards" at bounding box center [77, 116] width 45 height 13
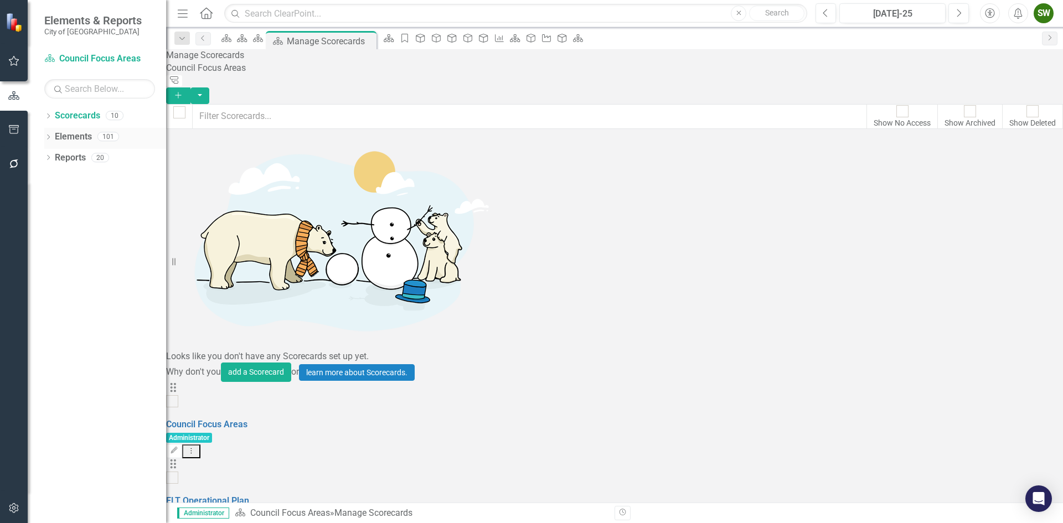
click at [75, 137] on link "Elements" at bounding box center [73, 137] width 37 height 13
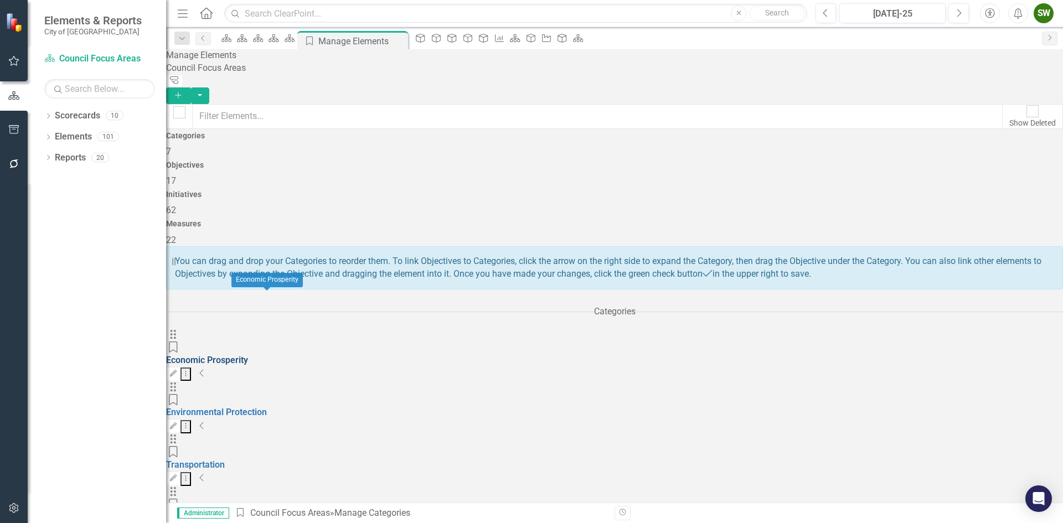
click at [248, 355] on link "Economic Prosperity" at bounding box center [207, 360] width 82 height 11
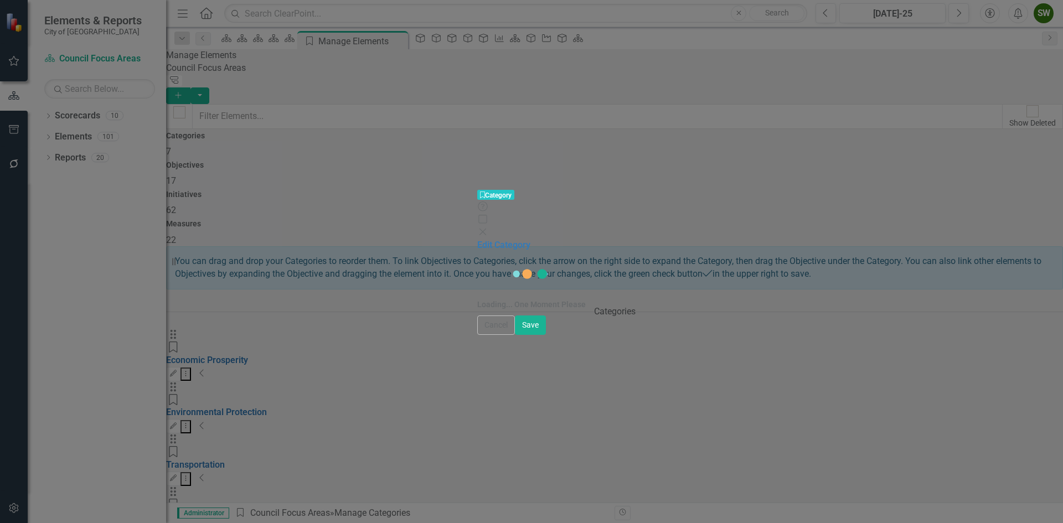
click at [488, 227] on icon "Close" at bounding box center [482, 231] width 11 height 9
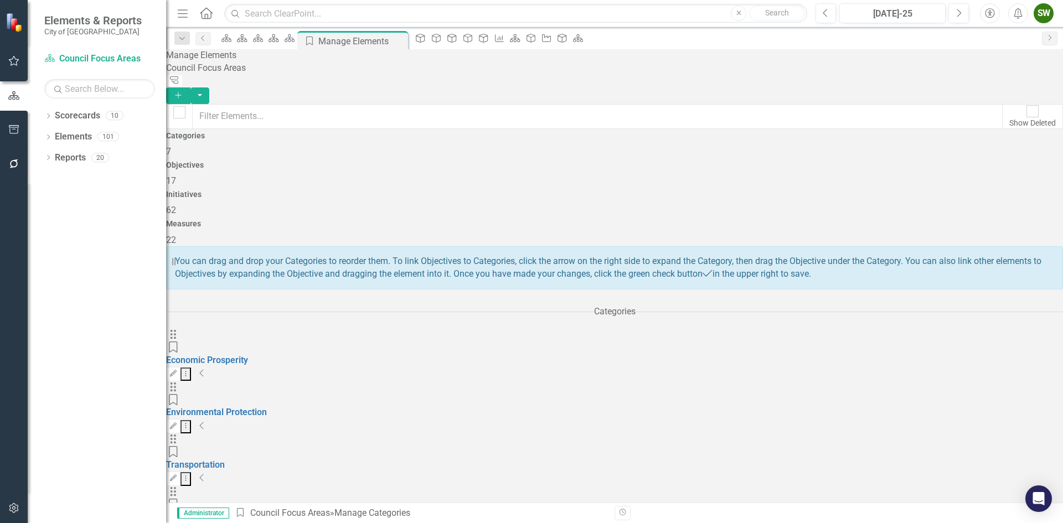
click at [176, 175] on span "17" at bounding box center [171, 180] width 10 height 11
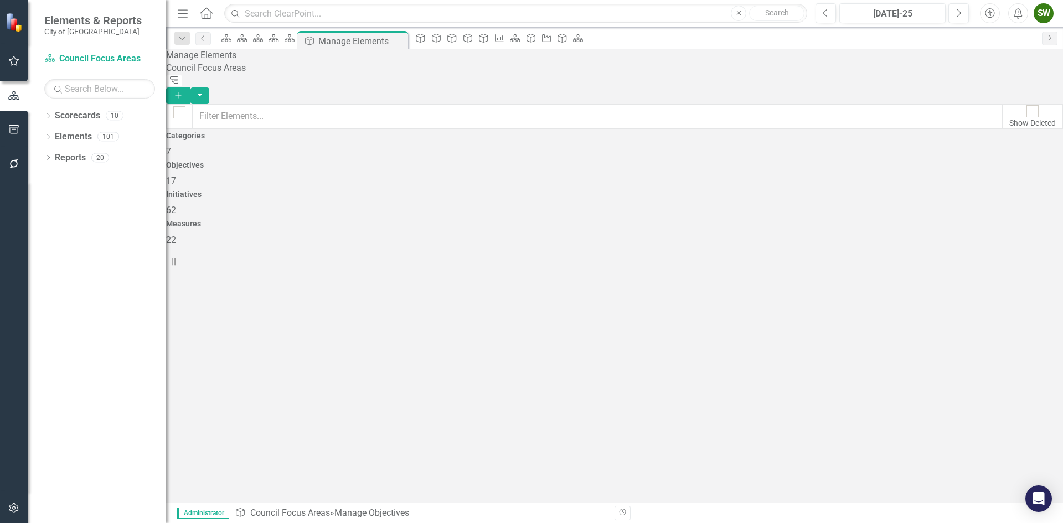
click at [176, 205] on span "62" at bounding box center [171, 210] width 10 height 11
click at [176, 235] on span "22" at bounding box center [171, 240] width 10 height 11
click at [176, 175] on span "17" at bounding box center [171, 180] width 10 height 11
click at [296, 156] on div "Categories 7" at bounding box center [614, 145] width 897 height 27
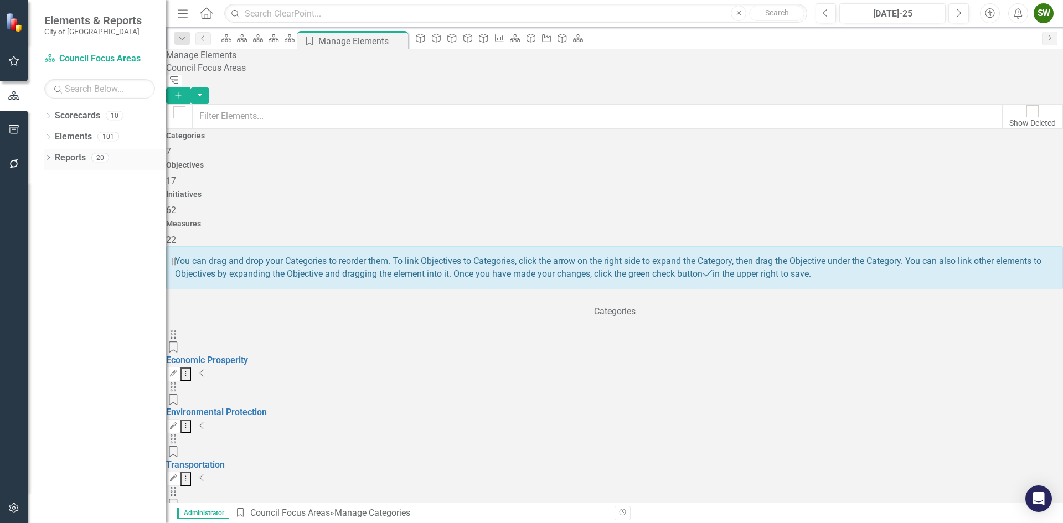
click at [65, 157] on link "Reports" at bounding box center [70, 158] width 31 height 13
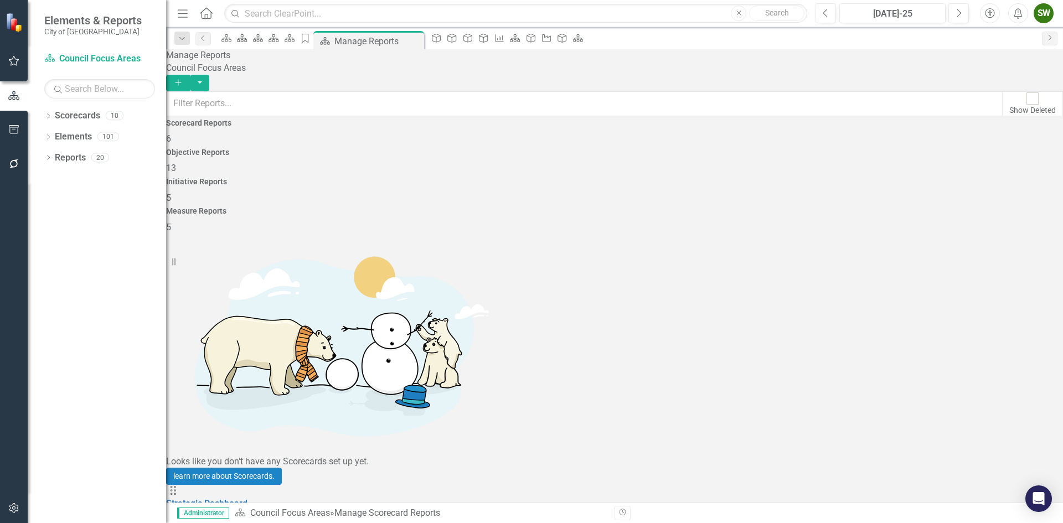
click at [196, 514] on icon "Dropdown Menu" at bounding box center [191, 517] width 9 height 7
click at [992, 231] on link "Edit Report Edit Report" at bounding box center [991, 232] width 91 height 20
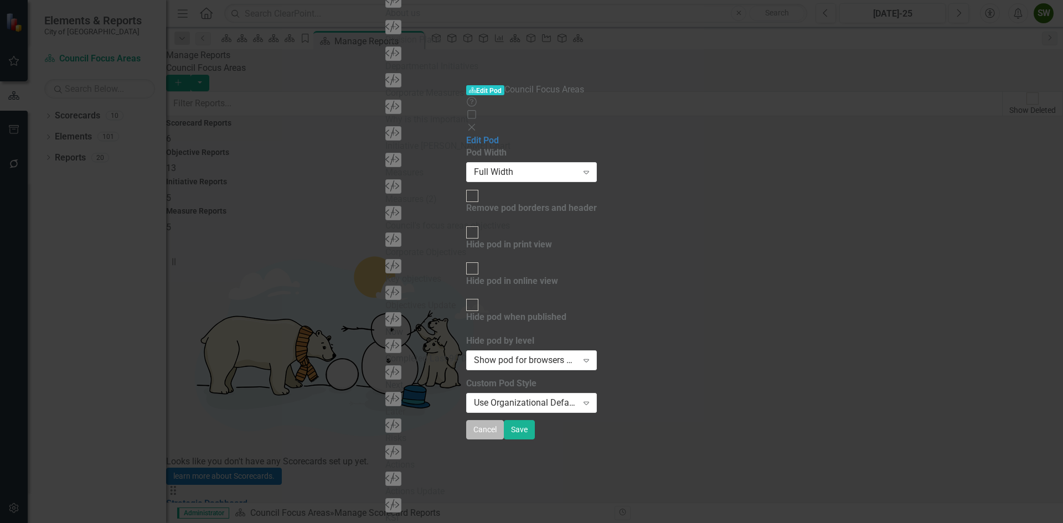
click at [504, 439] on button "Cancel" at bounding box center [485, 429] width 38 height 19
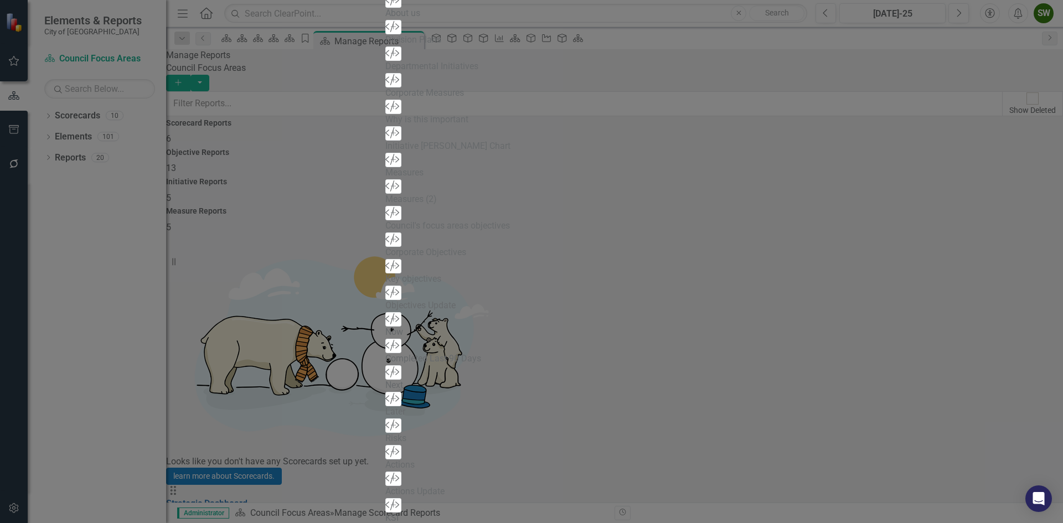
scroll to position [609, 0]
click at [385, 232] on div "Council's focus areas objectives" at bounding box center [531, 226] width 293 height 13
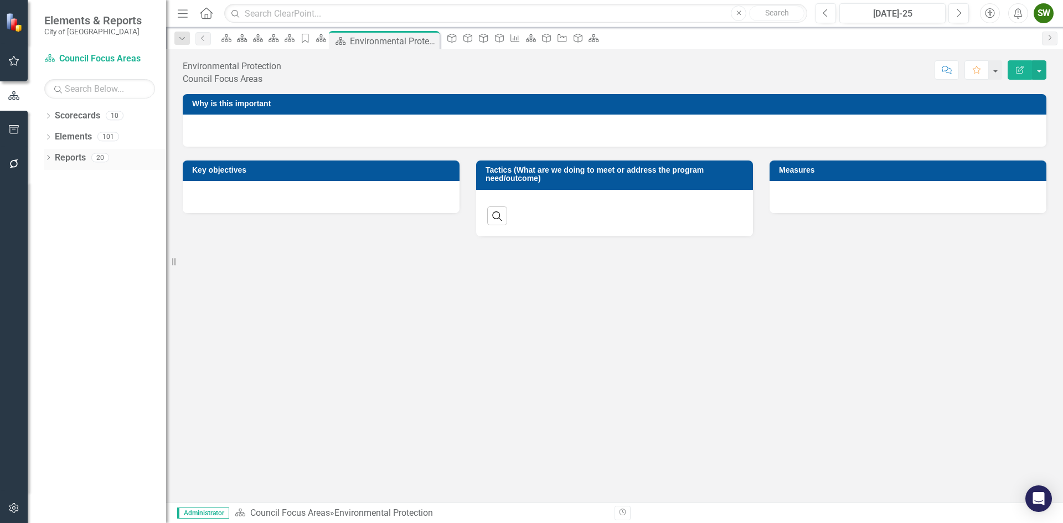
click at [71, 156] on link "Reports" at bounding box center [70, 158] width 31 height 13
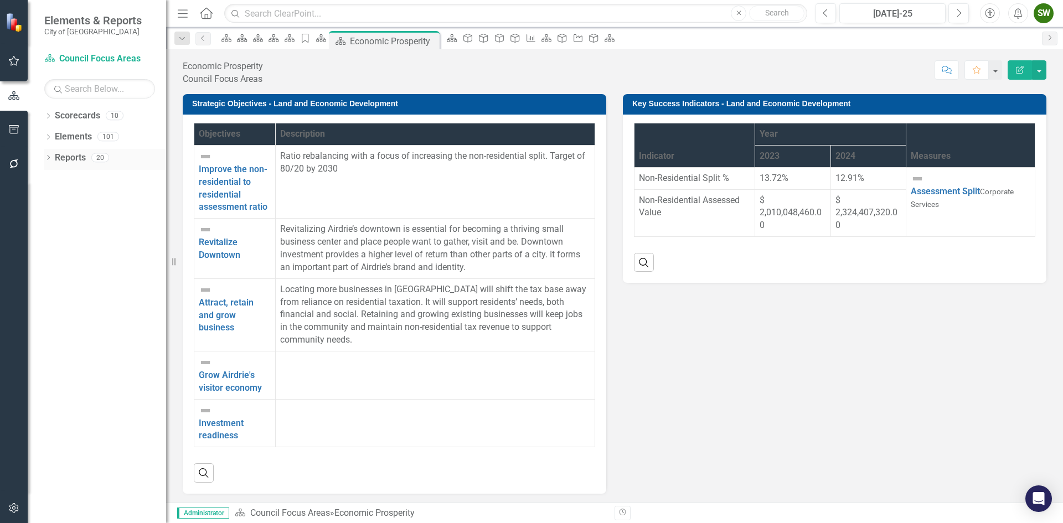
click at [67, 158] on link "Reports" at bounding box center [70, 158] width 31 height 13
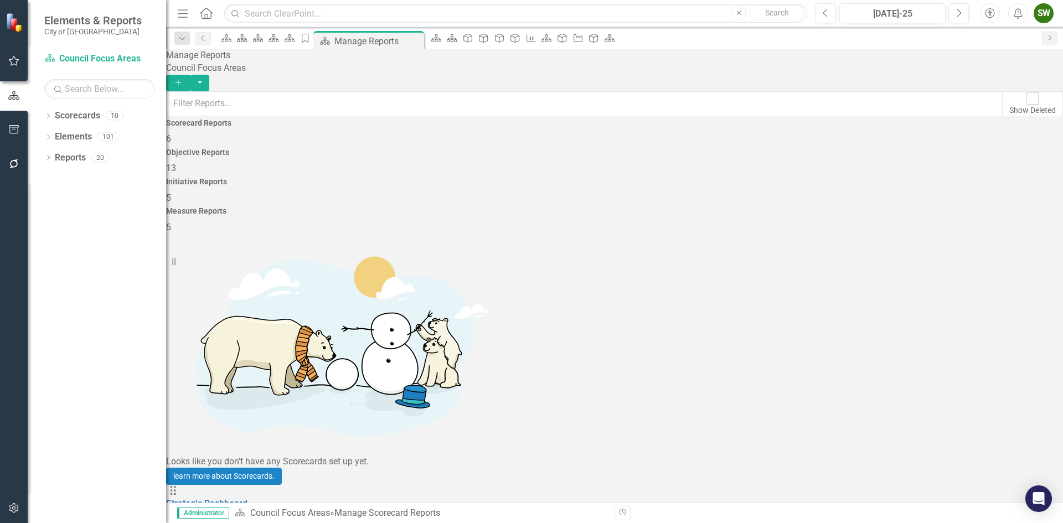
click at [1044, 13] on div "SW" at bounding box center [1043, 13] width 20 height 20
click at [1001, 160] on link "Logout Log Out" at bounding box center [1008, 160] width 87 height 20
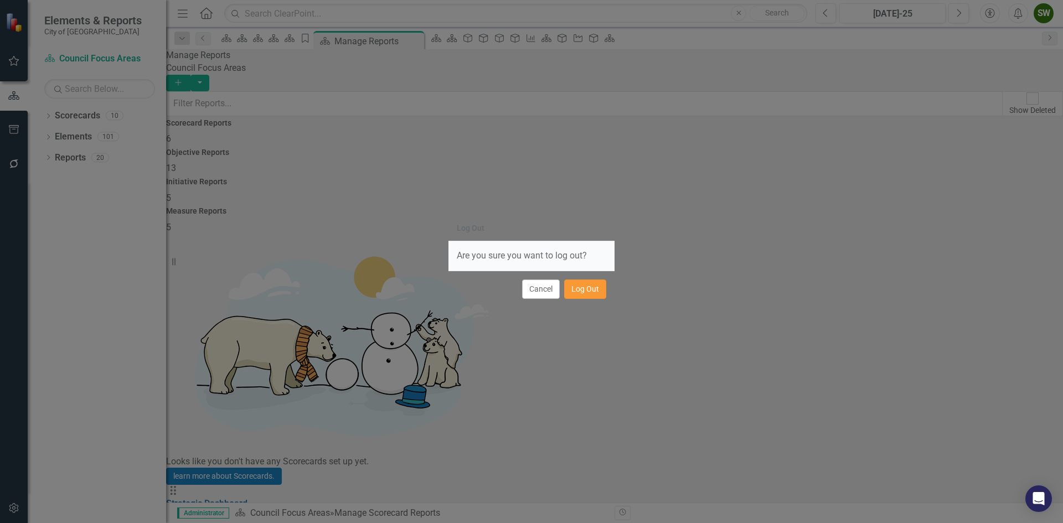
click at [579, 287] on button "Log Out" at bounding box center [585, 288] width 42 height 19
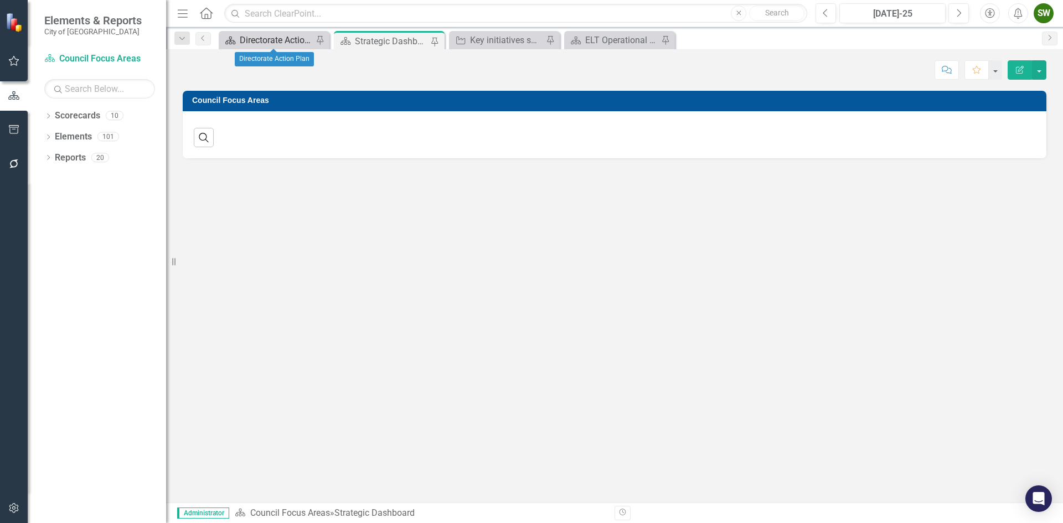
click at [294, 42] on div "Directorate Action Plan" at bounding box center [276, 40] width 73 height 14
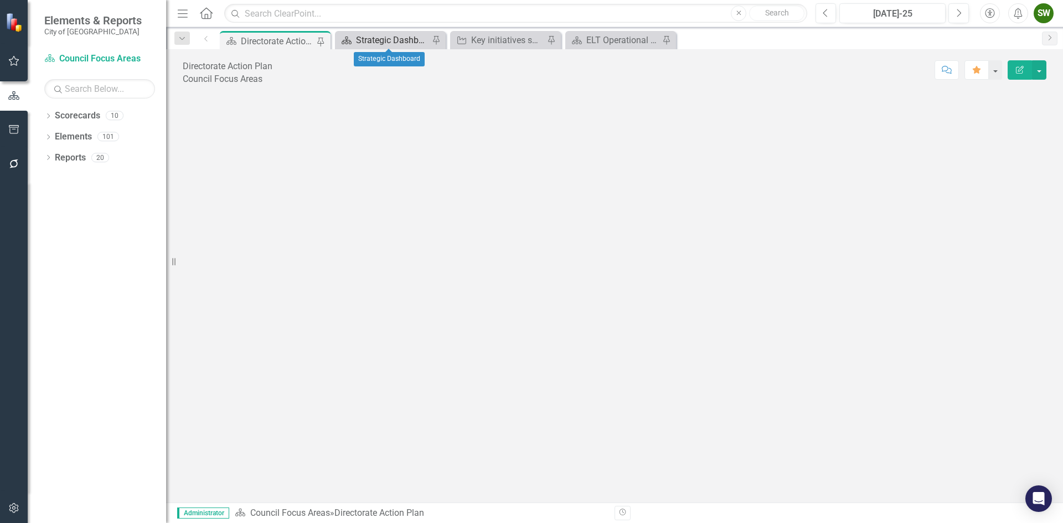
click at [392, 42] on div "Strategic Dashboard" at bounding box center [392, 40] width 73 height 14
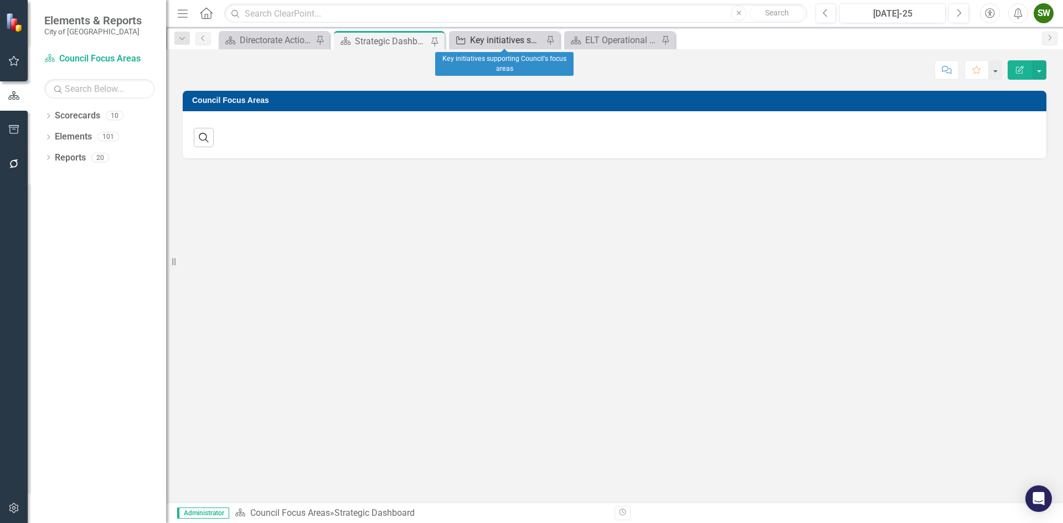
click at [501, 41] on div "Key initiatives supporting Council's focus areas" at bounding box center [506, 40] width 73 height 14
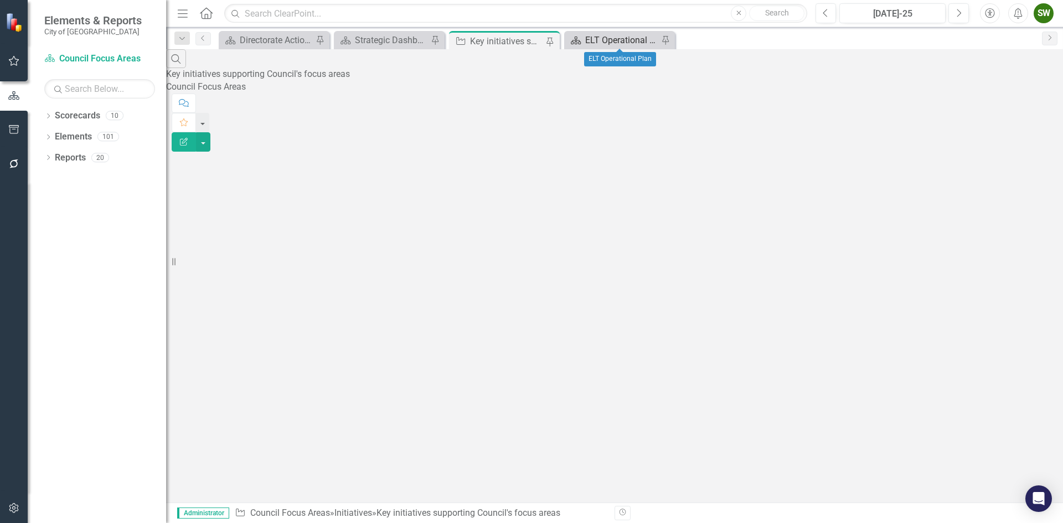
click at [615, 37] on div "ELT Operational Plan" at bounding box center [621, 40] width 73 height 14
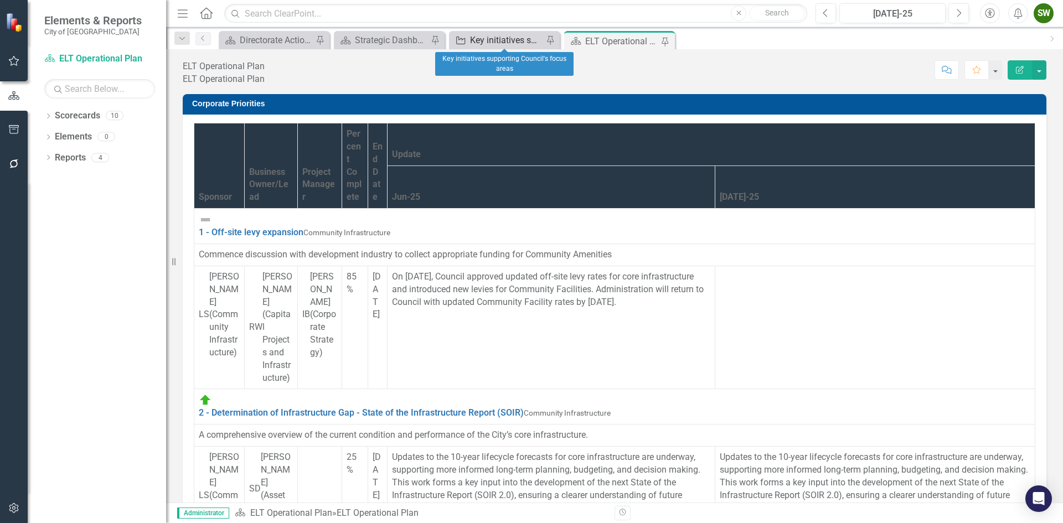
click at [521, 39] on div "Key initiatives supporting Council's focus areas" at bounding box center [506, 40] width 73 height 14
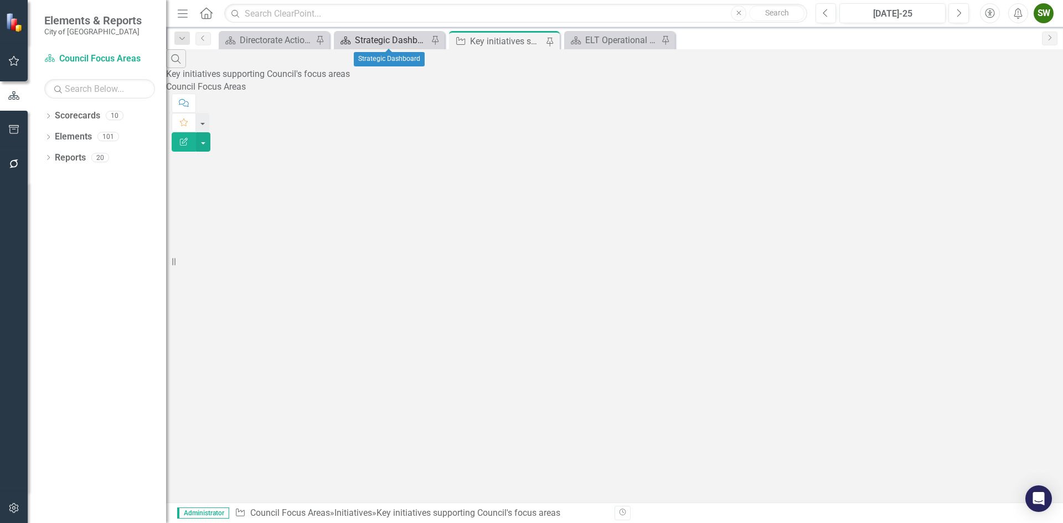
click at [375, 39] on div "Strategic Dashboard" at bounding box center [391, 40] width 73 height 14
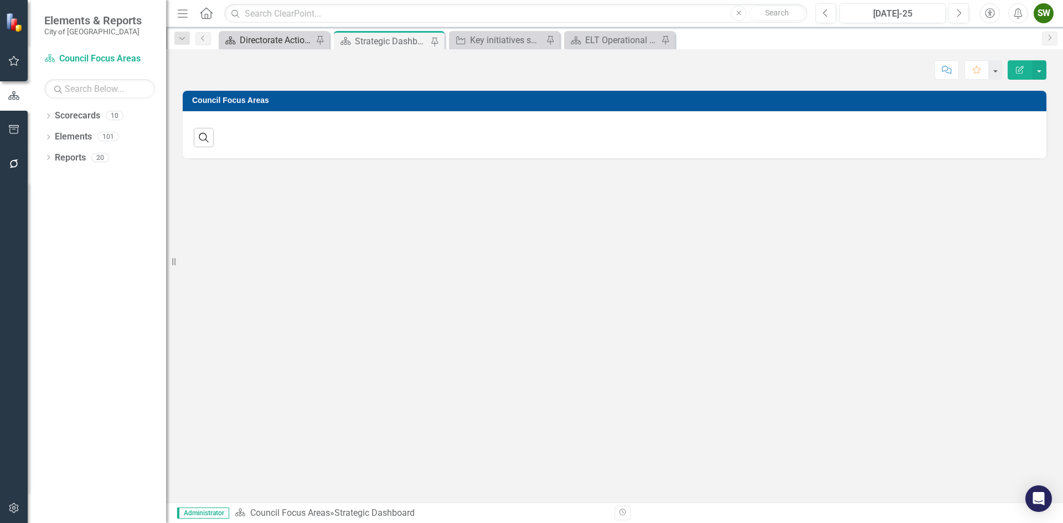
click at [272, 43] on div "Directorate Action Plan" at bounding box center [276, 40] width 73 height 14
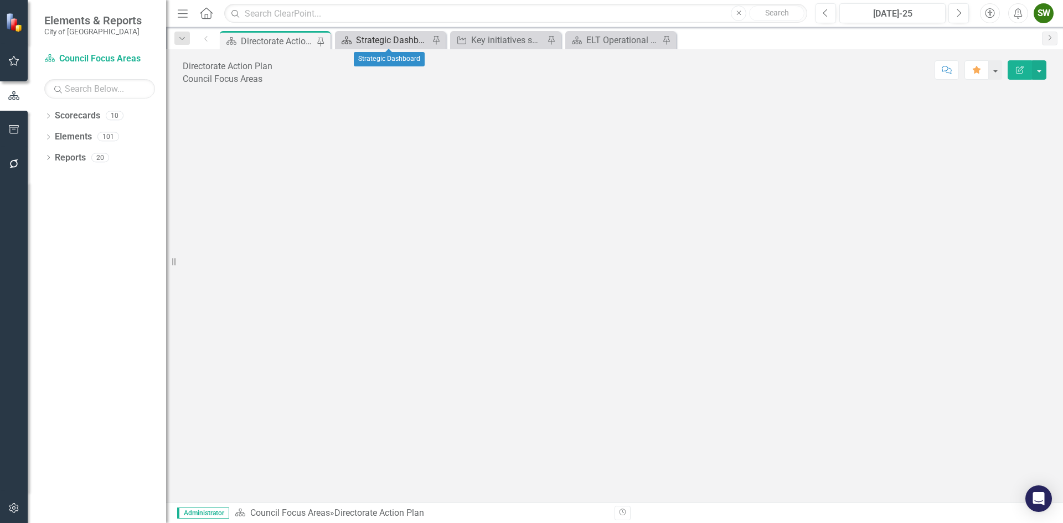
click at [393, 41] on div "Strategic Dashboard" at bounding box center [392, 40] width 73 height 14
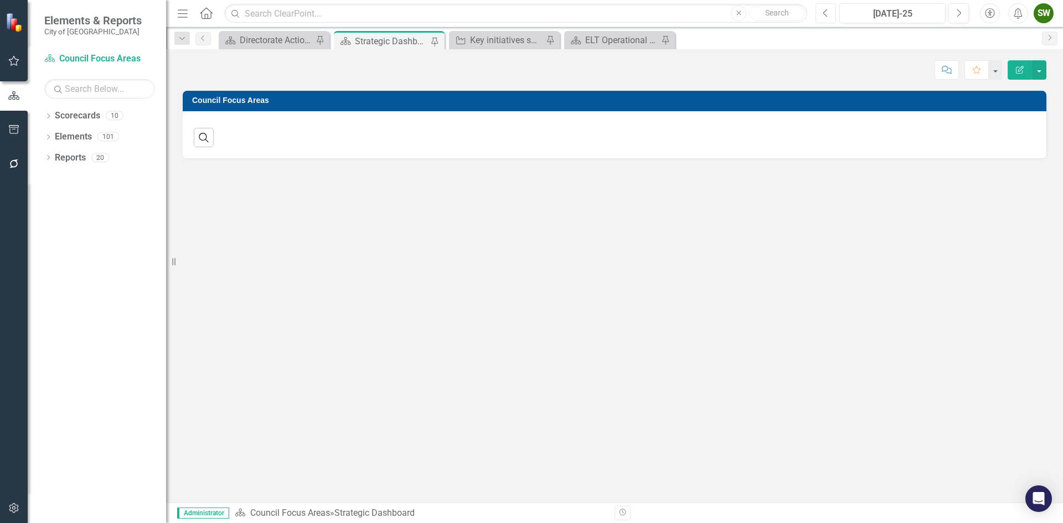
click at [828, 13] on icon "Previous" at bounding box center [825, 13] width 6 height 10
click at [276, 40] on div "Directorate Action Plan" at bounding box center [276, 40] width 73 height 14
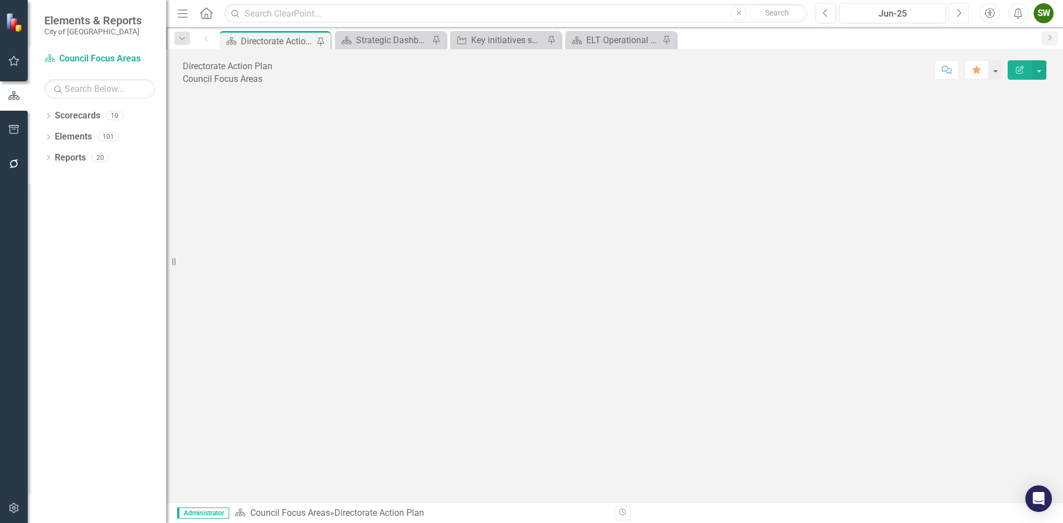
click at [964, 12] on button "Next" at bounding box center [958, 13] width 20 height 20
click at [109, 58] on link "Scorecard Council Focus Areas" at bounding box center [99, 59] width 111 height 13
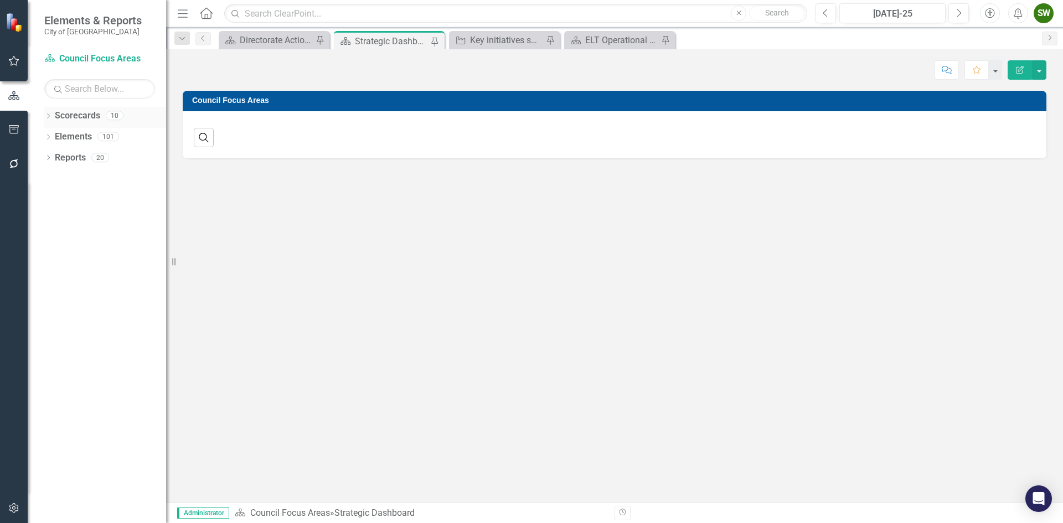
click at [76, 113] on link "Scorecards" at bounding box center [77, 116] width 45 height 13
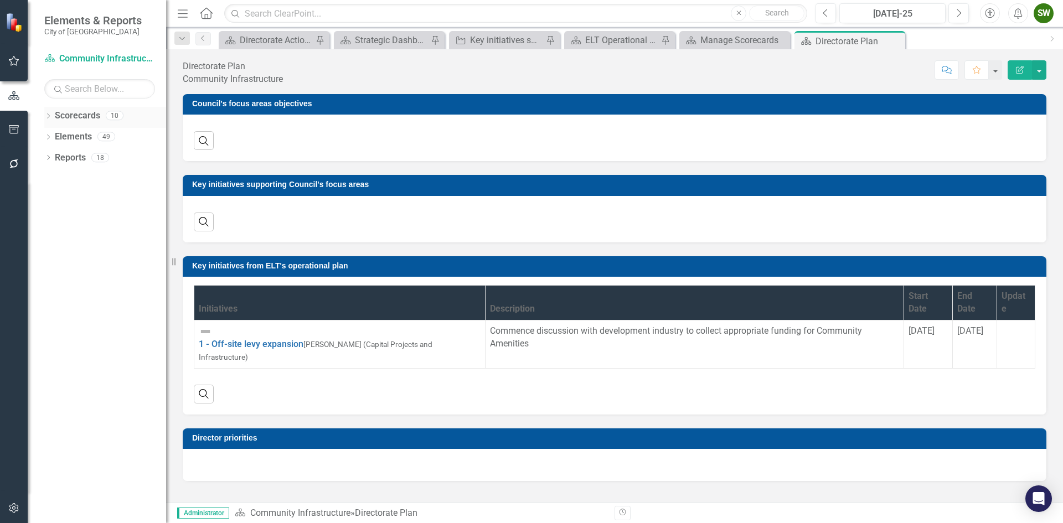
click at [79, 111] on link "Scorecards" at bounding box center [77, 116] width 45 height 13
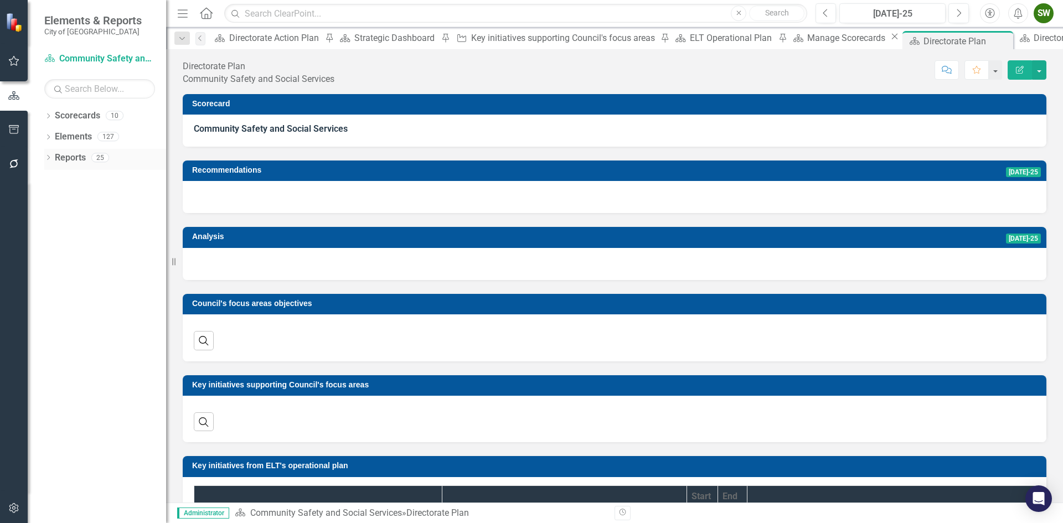
click at [68, 158] on link "Reports" at bounding box center [70, 158] width 31 height 13
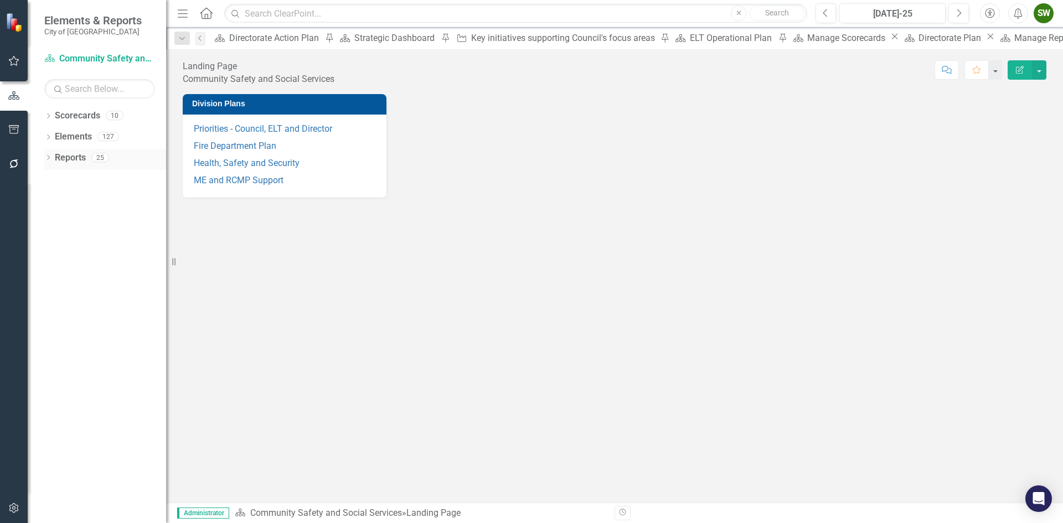
click at [70, 155] on link "Reports" at bounding box center [70, 158] width 31 height 13
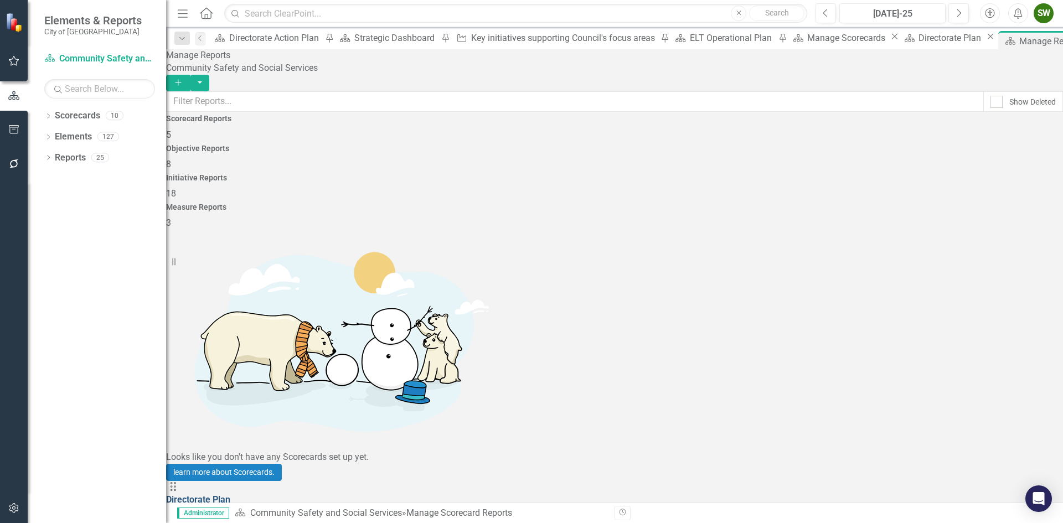
click at [230, 494] on link "Directorate Plan" at bounding box center [198, 499] width 64 height 11
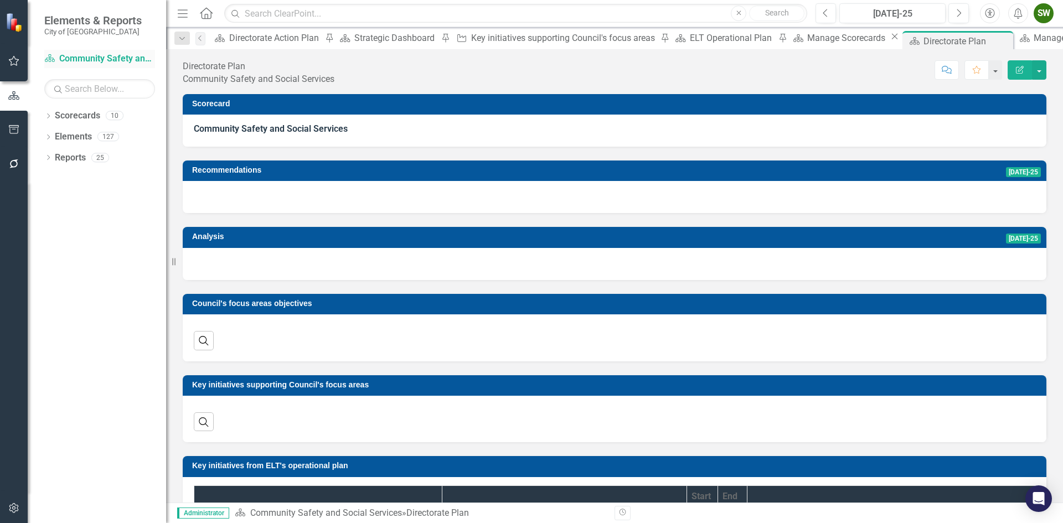
click at [103, 56] on link "Scorecard Community Safety and Social Services" at bounding box center [99, 59] width 111 height 13
click at [76, 114] on link "Scorecards" at bounding box center [77, 116] width 45 height 13
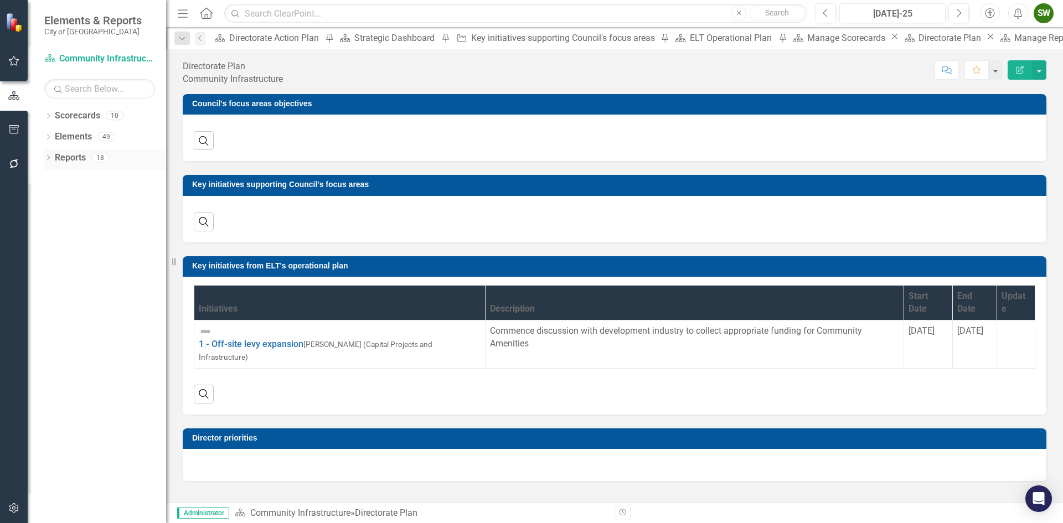
click at [72, 157] on link "Reports" at bounding box center [70, 158] width 31 height 13
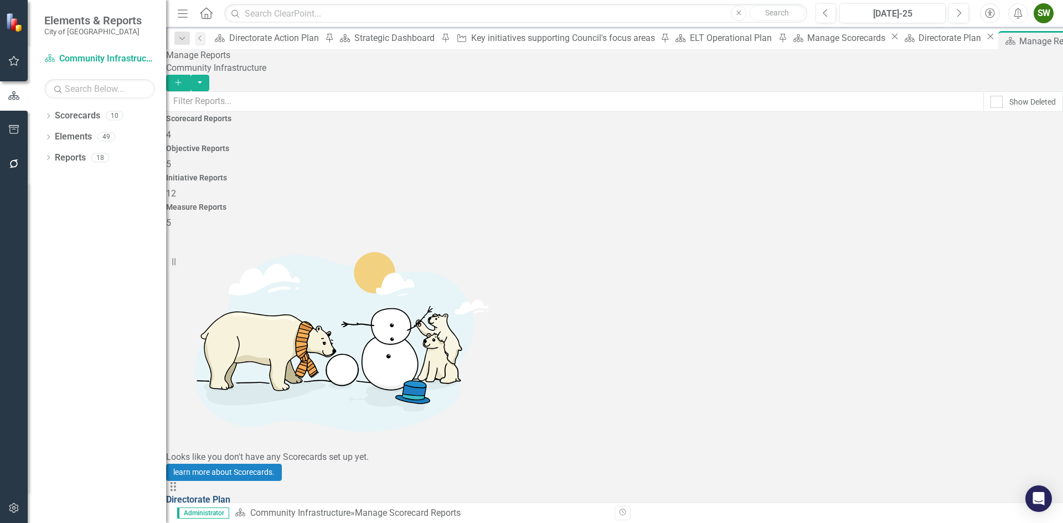
click at [230, 494] on link "Directorate Plan" at bounding box center [198, 499] width 64 height 11
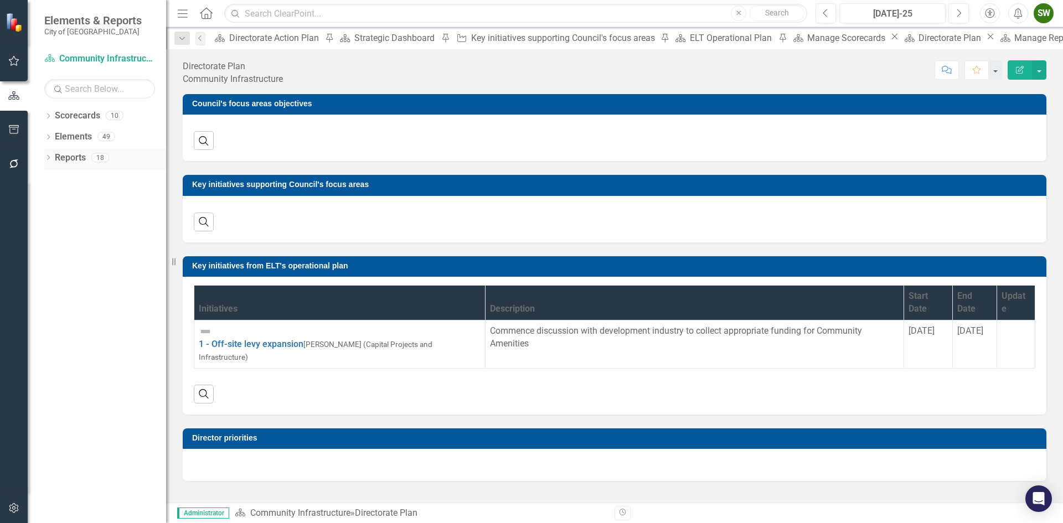
click at [68, 157] on link "Reports" at bounding box center [70, 158] width 31 height 13
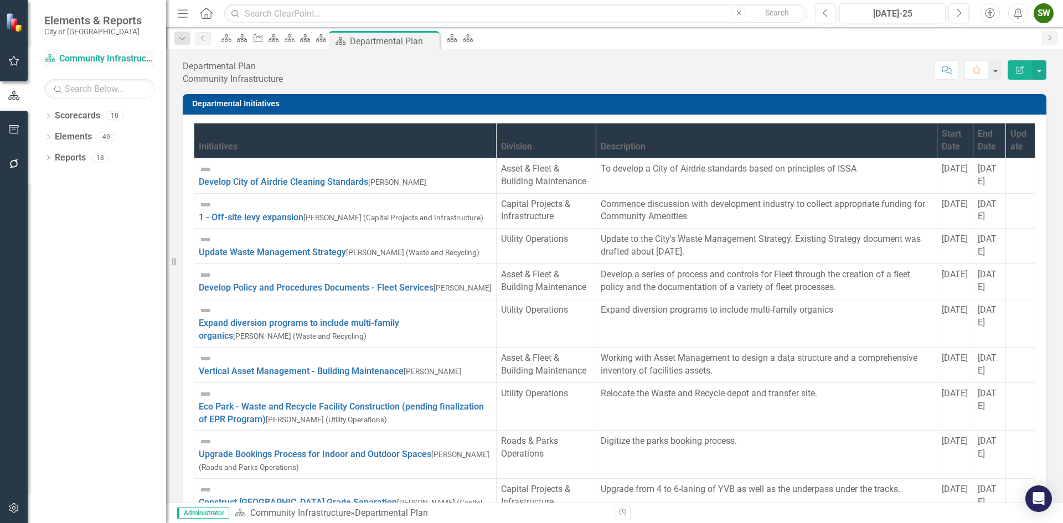
click at [110, 56] on link "Scorecard Community Infrastructure" at bounding box center [99, 59] width 111 height 13
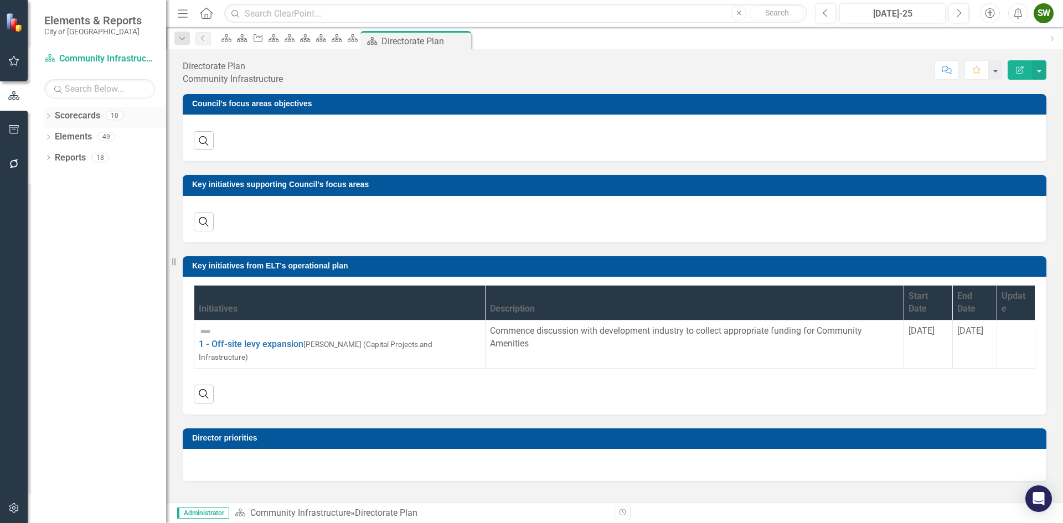
click at [75, 116] on link "Scorecards" at bounding box center [77, 116] width 45 height 13
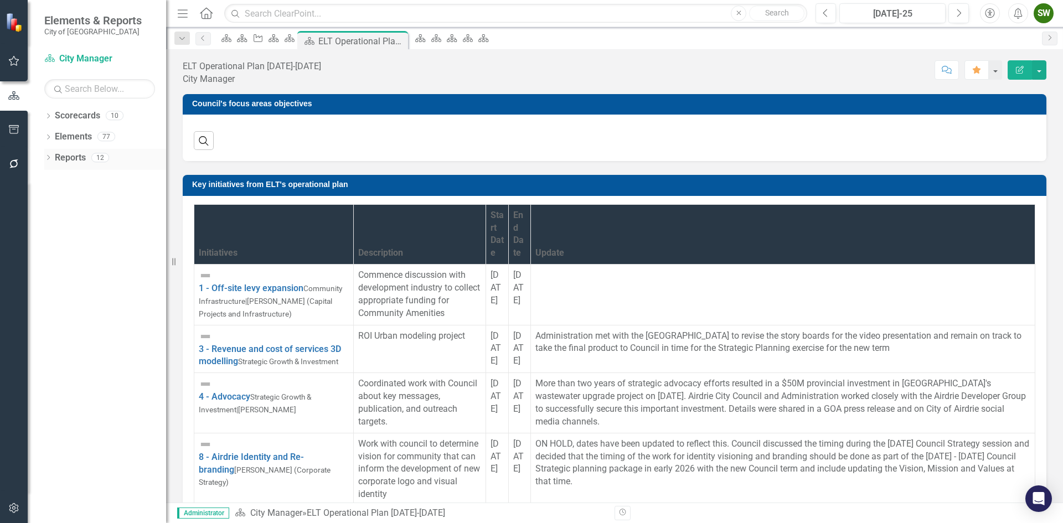
click at [68, 158] on link "Reports" at bounding box center [70, 158] width 31 height 13
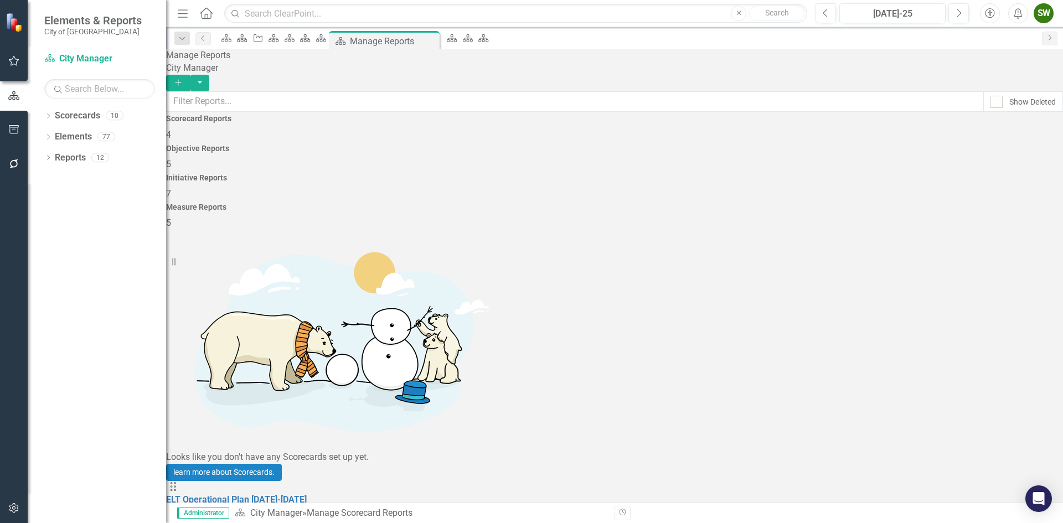
click at [499, 158] on div "Objective Reports 5" at bounding box center [614, 157] width 897 height 27
click at [292, 141] on div "Scorecard Reports 4" at bounding box center [614, 128] width 897 height 27
click at [171, 166] on span "5" at bounding box center [168, 164] width 5 height 11
click at [171, 188] on span "7" at bounding box center [168, 193] width 5 height 11
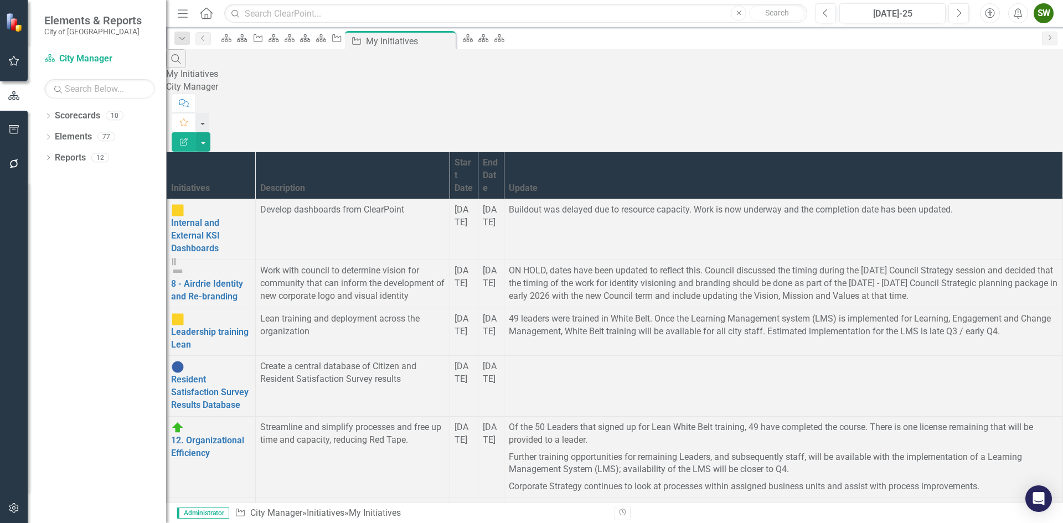
click at [1045, 13] on div "SW" at bounding box center [1043, 13] width 20 height 20
click at [999, 160] on link "Logout Log Out" at bounding box center [1008, 160] width 87 height 20
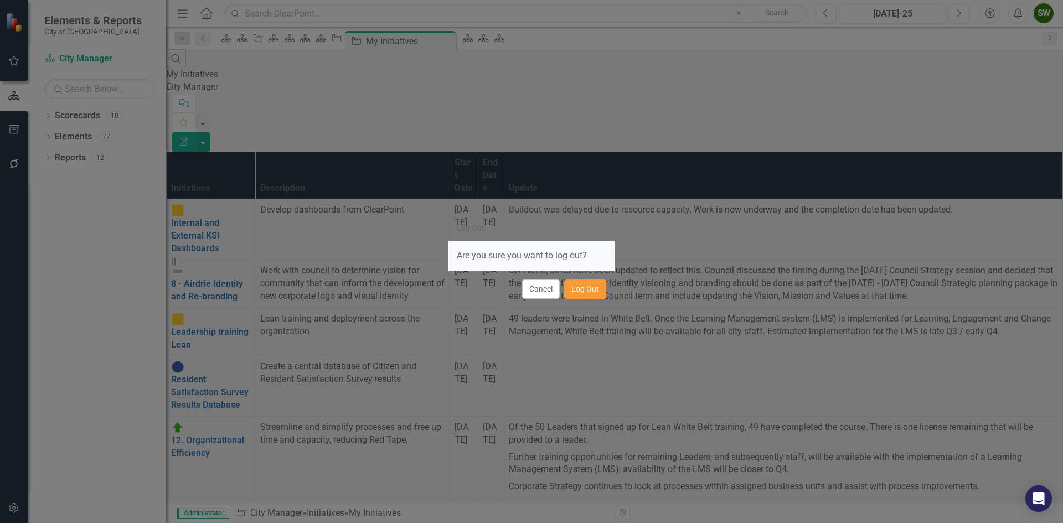
click at [586, 289] on button "Log Out" at bounding box center [585, 288] width 42 height 19
